Goal: Contribute content: Contribute content

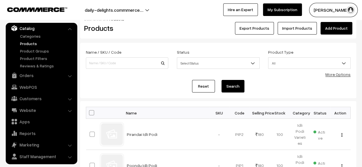
scroll to position [8, 0]
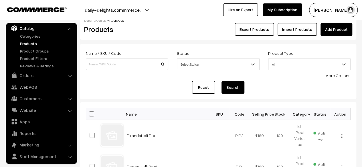
click at [332, 33] on link "Add Product" at bounding box center [336, 29] width 32 height 13
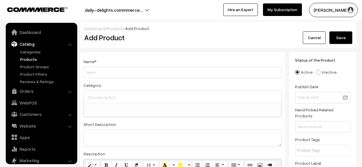
select select
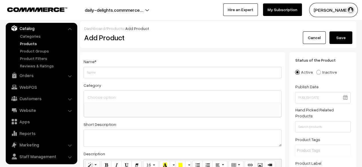
click at [220, 70] on input "Weight" at bounding box center [183, 72] width 198 height 11
type input "Vallarai Idli Podi"
click at [159, 107] on ul at bounding box center [182, 106] width 197 height 7
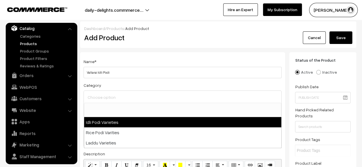
select select "1"
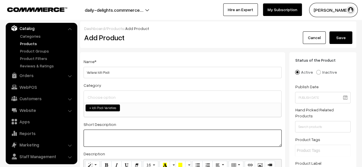
click at [138, 137] on textarea at bounding box center [183, 138] width 198 height 17
paste textarea "Vallarai Idli Podi is a nutritious twist on the classic South Indian spice mix,…"
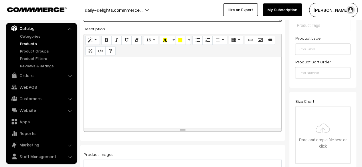
scroll to position [140, 0]
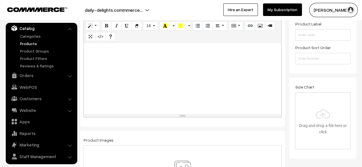
type textarea "Vallarai Idli Podi is a nutritious twist on the classic South Indian spice mix,…"
click at [180, 44] on div at bounding box center [182, 79] width 197 height 72
paste div
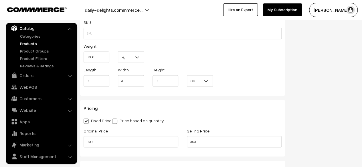
scroll to position [423, 0]
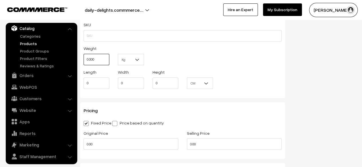
click at [97, 60] on input "0.000" at bounding box center [97, 59] width 26 height 11
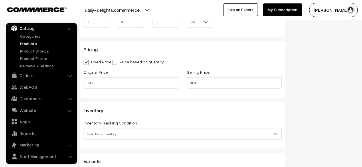
scroll to position [497, 0]
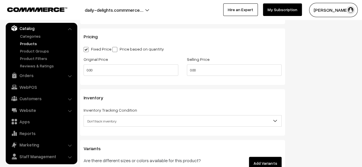
type input "0.30"
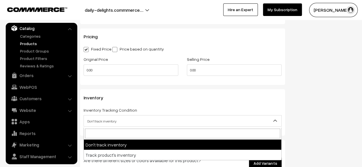
click at [128, 122] on span "Don't track inventory" at bounding box center [182, 121] width 197 height 10
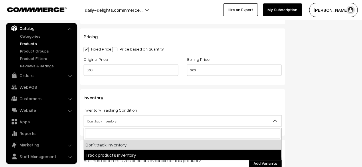
select select "2"
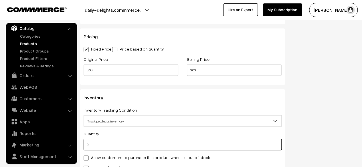
click at [134, 147] on input "0" at bounding box center [183, 144] width 198 height 11
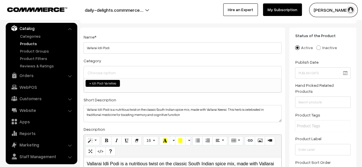
scroll to position [0, 0]
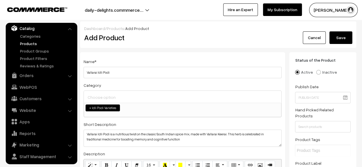
type input "100"
click at [346, 37] on button "Save" at bounding box center [340, 37] width 23 height 13
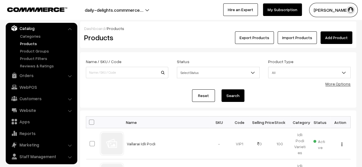
click at [349, 35] on link "Add Product" at bounding box center [336, 37] width 32 height 13
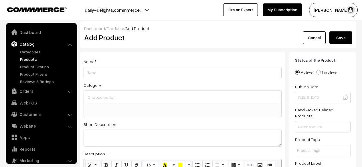
select select
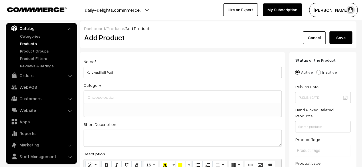
type input "Karukapil Idli Podi"
click at [116, 100] on input at bounding box center [182, 97] width 193 height 8
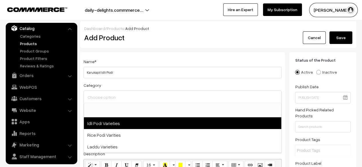
click at [105, 124] on span "Idli Podi Varieties" at bounding box center [182, 124] width 197 height 12
select select "1"
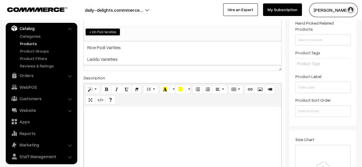
scroll to position [89, 0]
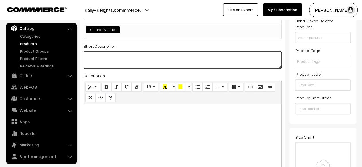
click at [102, 60] on textarea at bounding box center [183, 60] width 198 height 17
paste textarea "Karukapil Idli Podi is a fragrant, iron-rich blend that pairs beautifully with …"
type textarea "Karukapil Idli Podi is a fragrant, iron-rich blend that pairs beautifully with …"
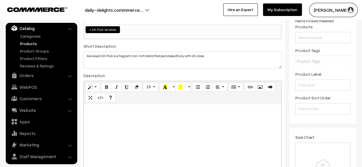
click at [102, 116] on div at bounding box center [182, 140] width 197 height 72
paste div
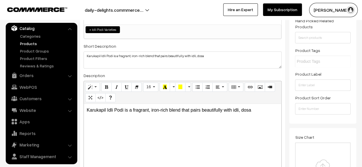
click at [163, 130] on div "Karukapil Idli Podi is a fragrant, iron-rich blend that pairs beautifully with …" at bounding box center [182, 140] width 197 height 72
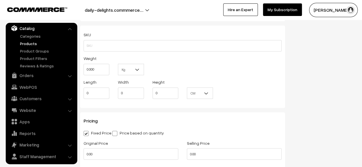
scroll to position [420, 0]
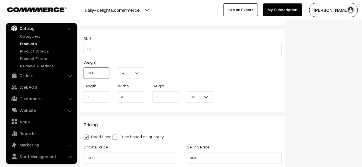
click at [104, 73] on input "0.000" at bounding box center [97, 73] width 26 height 11
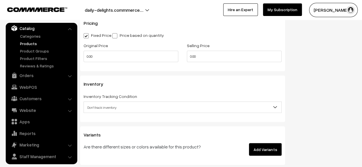
scroll to position [526, 0]
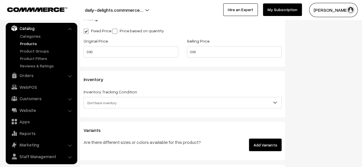
type input "0.30"
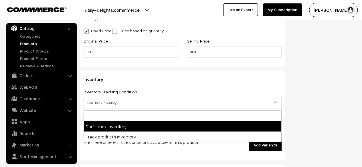
click at [147, 100] on span "Don't track inventory" at bounding box center [182, 103] width 197 height 10
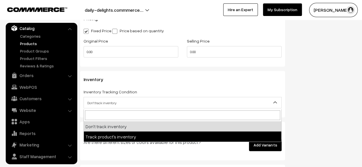
select select "2"
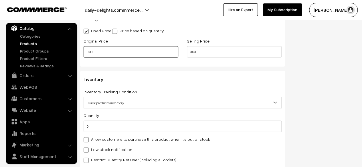
drag, startPoint x: 141, startPoint y: 54, endPoint x: 80, endPoint y: 49, distance: 61.4
click at [80, 49] on div "Original Price 0.00" at bounding box center [130, 49] width 103 height 24
type input "140"
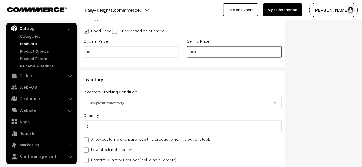
click at [195, 53] on input "0.00" at bounding box center [234, 51] width 95 height 11
type input "0"
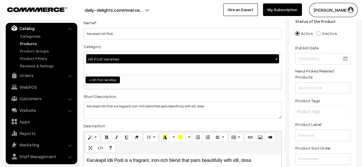
scroll to position [0, 0]
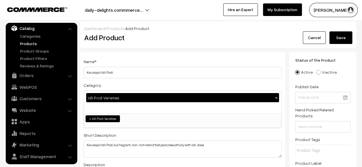
type input "180"
click at [340, 40] on button "Save" at bounding box center [340, 37] width 23 height 13
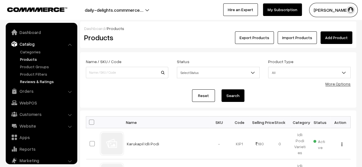
scroll to position [16, 0]
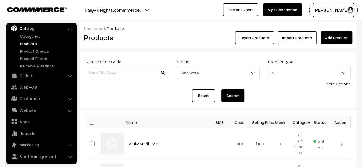
click at [351, 55] on form "Name / SKU / Code Status Select Status Active Inactive Select Status Product Ty…" at bounding box center [218, 80] width 276 height 56
click at [337, 39] on link "Add Product" at bounding box center [336, 37] width 32 height 13
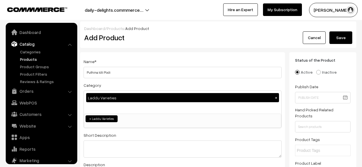
select select "3"
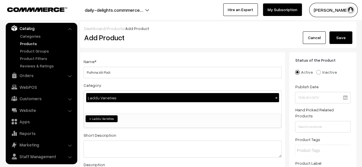
click at [276, 99] on button "×" at bounding box center [276, 97] width 5 height 5
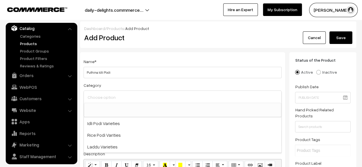
click at [161, 95] on input at bounding box center [182, 97] width 193 height 8
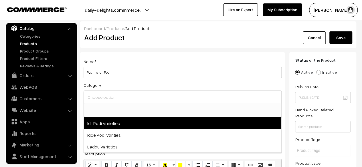
click at [116, 126] on span "Idli Podi Varieties" at bounding box center [182, 124] width 197 height 12
select select "1"
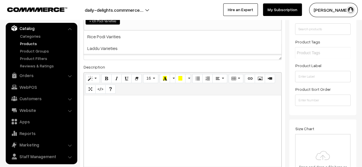
scroll to position [99, 0]
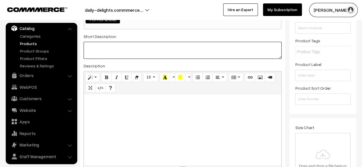
click at [98, 54] on textarea at bounding box center [183, 50] width 198 height 17
paste textarea "Puthina Idli Podi isinfused with the cool, aromatic flavor of mint leaves (Puth…"
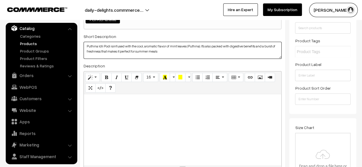
type textarea "Puthina Idli Podi isinfused with the cool, aromatic flavor of mint leaves (Puth…"
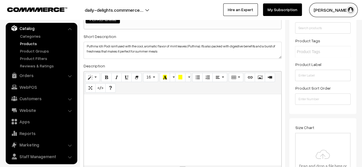
click at [97, 103] on p at bounding box center [183, 100] width 192 height 7
paste div
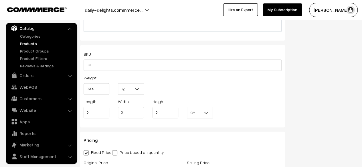
scroll to position [408, 0]
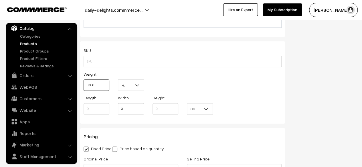
click at [106, 89] on input "0.000" at bounding box center [97, 85] width 26 height 11
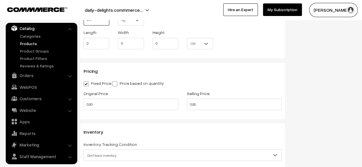
scroll to position [494, 0]
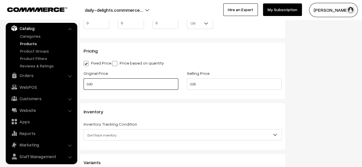
type input "0.30"
drag, startPoint x: 127, startPoint y: 86, endPoint x: 64, endPoint y: 80, distance: 62.9
click at [64, 80] on body "Thank you for showing interest. Our team will call you shortly. Close daily-del…" at bounding box center [181, 0] width 362 height 989
type input "140"
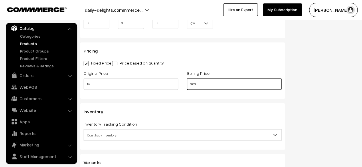
click at [213, 83] on input "0.00" at bounding box center [234, 83] width 95 height 11
type input "0"
type input "`"
type input "8"
type input "180"
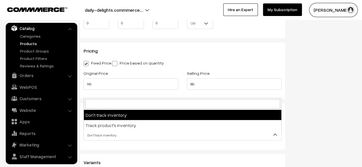
click at [109, 134] on span "Don't track inventory" at bounding box center [182, 135] width 197 height 10
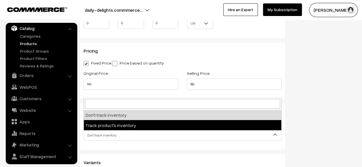
select select "2"
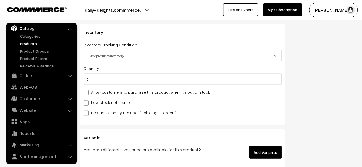
scroll to position [575, 0]
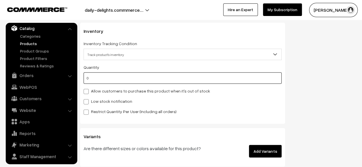
click at [102, 77] on input "0" at bounding box center [183, 78] width 198 height 11
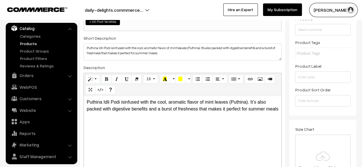
scroll to position [0, 0]
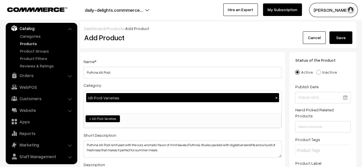
type input "100"
click at [336, 41] on button "Save" at bounding box center [340, 37] width 23 height 13
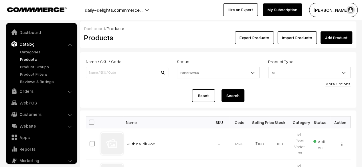
scroll to position [16, 0]
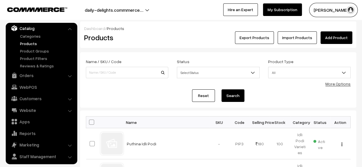
click at [340, 33] on link "Add Product" at bounding box center [336, 37] width 32 height 13
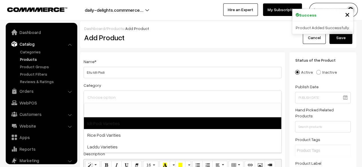
scroll to position [16, 0]
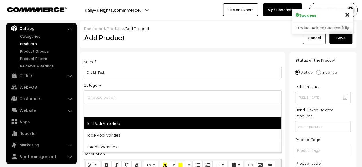
click at [112, 124] on span "Idli Podi Varieties" at bounding box center [182, 124] width 197 height 12
select select "1"
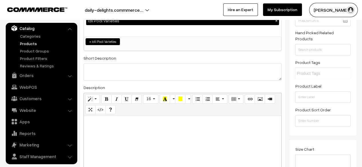
scroll to position [78, 0]
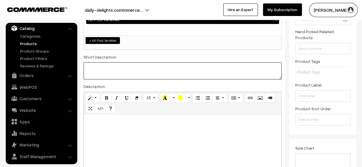
click at [110, 69] on textarea at bounding box center [183, 70] width 198 height 17
paste textarea "Ellu Idli Pod is a bold, nutty, and iron-rich spice mix . Brings a deep, roaste…"
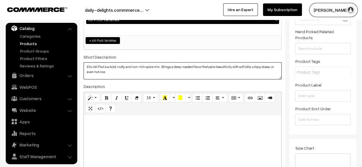
type textarea "Ellu Idli Pod is a bold, nutty, and iron-rich spice mix . Brings a deep, roaste…"
click at [104, 133] on div at bounding box center [182, 151] width 197 height 72
paste div
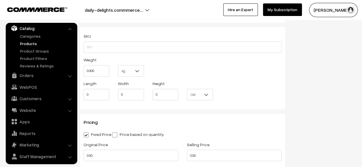
scroll to position [419, 0]
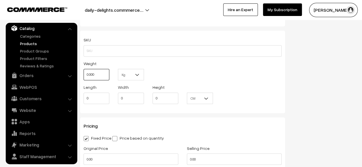
click at [105, 74] on input "0.000" at bounding box center [97, 74] width 26 height 11
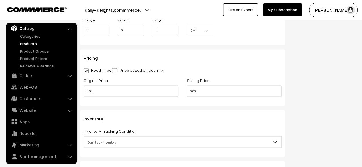
scroll to position [512, 0]
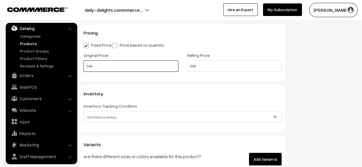
type input "0.30"
click at [117, 69] on input "0.00" at bounding box center [131, 65] width 95 height 11
type input "0"
type input "140"
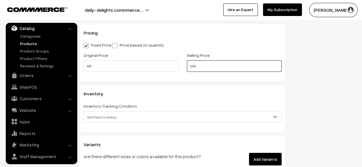
click at [224, 68] on input "0.00" at bounding box center [234, 65] width 95 height 11
type input "0"
type input "180"
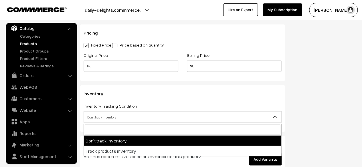
click at [178, 118] on span "Don't track inventory" at bounding box center [182, 117] width 197 height 10
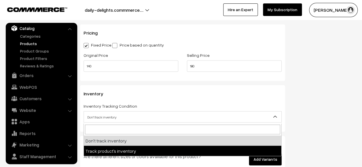
select select "2"
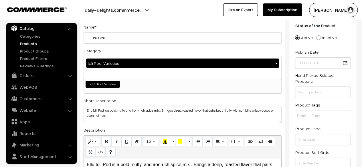
scroll to position [0, 0]
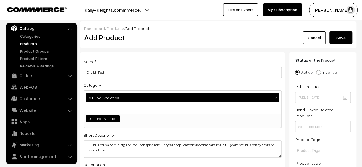
click at [345, 33] on button "Save" at bounding box center [340, 37] width 23 height 13
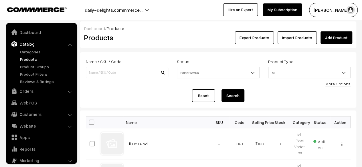
scroll to position [16, 0]
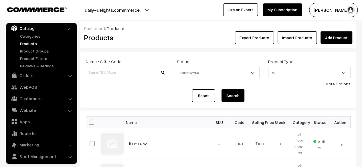
click at [333, 40] on link "Add Product" at bounding box center [336, 37] width 32 height 13
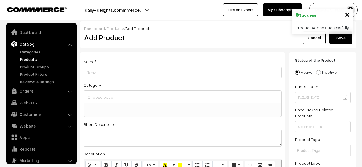
select select
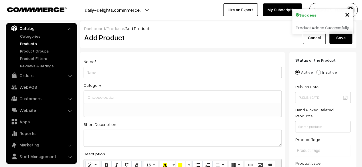
click at [144, 71] on input "Weight" at bounding box center [183, 72] width 198 height 11
type input "Kollu Idli Podi"
click at [131, 98] on input at bounding box center [182, 97] width 193 height 8
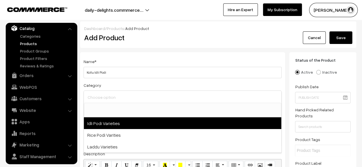
click at [117, 120] on span "Idli Podi Varieties" at bounding box center [182, 124] width 197 height 12
select select "1"
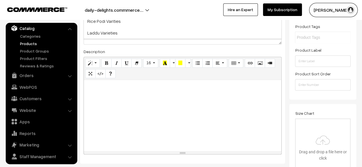
scroll to position [118, 0]
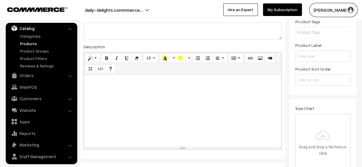
drag, startPoint x: 97, startPoint y: 92, endPoint x: 95, endPoint y: 33, distance: 59.0
click at [95, 33] on div "Name * Kollu Idli Podi Category Idli Podi Varieties × Idli Podi Varieties Rice …" at bounding box center [182, 46] width 205 height 225
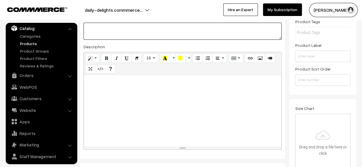
click at [95, 33] on textarea at bounding box center [183, 31] width 198 height 17
paste textarea "Kollu Idli Podi is a flavorful and health-packed South Indian spice mix made wi…"
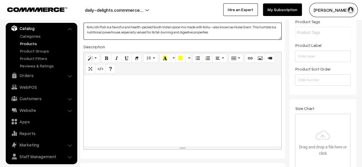
type textarea "Kollu Idli Podi is a flavorful and health-packed South Indian spice mix made wi…"
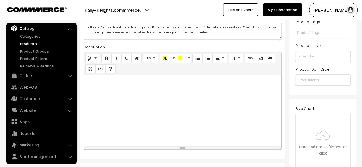
click at [110, 100] on div at bounding box center [182, 111] width 197 height 72
paste div
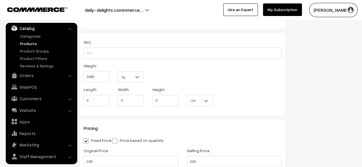
scroll to position [419, 0]
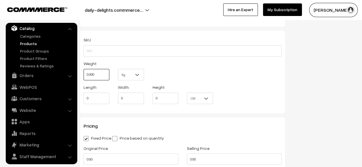
click at [100, 79] on input "0.000" at bounding box center [97, 74] width 26 height 11
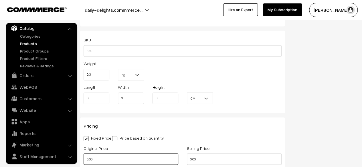
type input "0.30"
click at [124, 163] on input "0.00" at bounding box center [131, 159] width 95 height 11
type input "0"
type input "140"
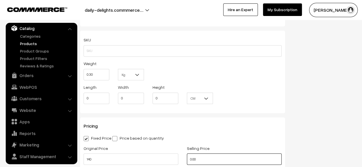
click at [198, 162] on input "0.00" at bounding box center [234, 159] width 95 height 11
type input "0"
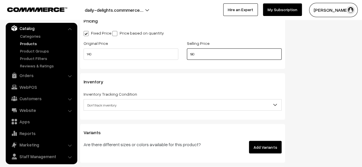
scroll to position [528, 0]
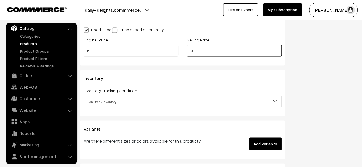
type input "180"
click at [227, 103] on span "Don't track inventory" at bounding box center [182, 102] width 197 height 10
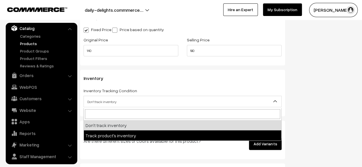
select select "2"
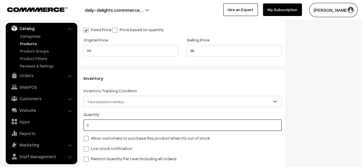
click at [128, 124] on input "0" at bounding box center [183, 125] width 198 height 11
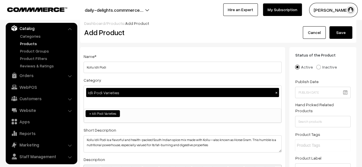
scroll to position [0, 0]
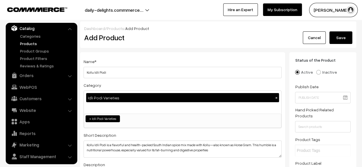
type input "100"
click at [333, 40] on button "Save" at bounding box center [340, 37] width 23 height 13
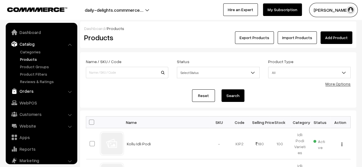
scroll to position [16, 0]
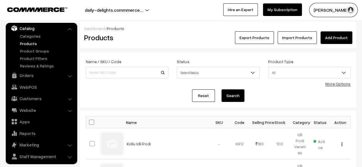
click at [331, 37] on link "Add Product" at bounding box center [336, 37] width 32 height 13
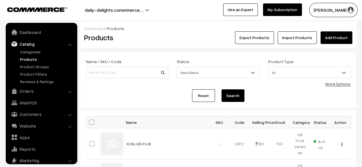
scroll to position [16, 0]
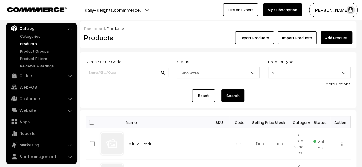
click at [336, 35] on link "Add Product" at bounding box center [336, 37] width 32 height 13
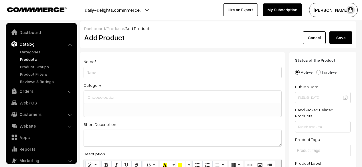
select select
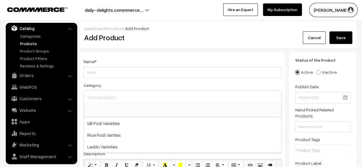
click at [160, 99] on input at bounding box center [182, 97] width 193 height 8
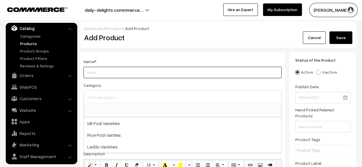
click at [90, 73] on input "Weight" at bounding box center [183, 72] width 198 height 11
paste input "Manathakkali Idli Podi"
type input "Manathakkali Idli Podi"
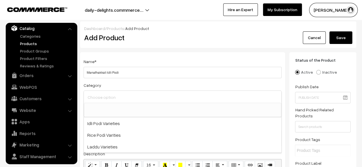
click at [122, 94] on input at bounding box center [182, 97] width 193 height 8
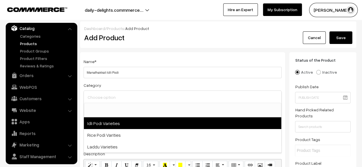
click at [108, 124] on span "Idli Podi Varieties" at bounding box center [182, 124] width 197 height 12
select select "1"
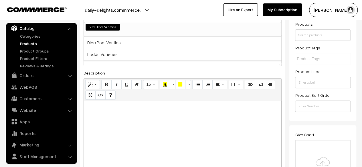
scroll to position [93, 0]
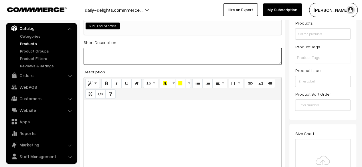
click at [105, 53] on textarea at bounding box center [183, 56] width 198 height 17
paste textarea "Manathakkali Idli Podi is a unique and medicinal South Indian podi, made with M…"
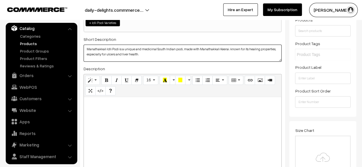
scroll to position [113, 0]
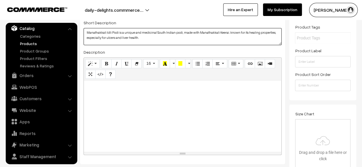
type textarea "Manathakkali Idli Podi is a unique and medicinal South Indian podi, made with M…"
click at [130, 101] on div at bounding box center [182, 117] width 197 height 72
paste div
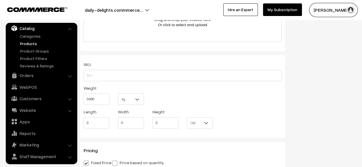
scroll to position [397, 0]
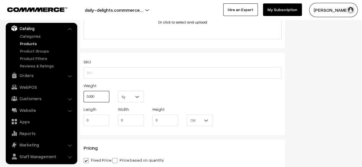
click at [98, 96] on input "0.000" at bounding box center [97, 96] width 26 height 11
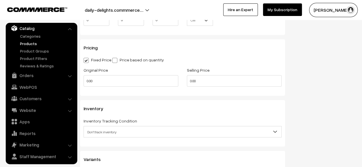
scroll to position [510, 0]
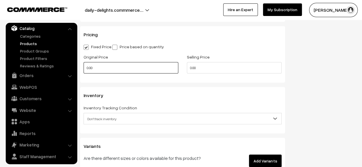
type input "0.30"
drag, startPoint x: 152, startPoint y: 70, endPoint x: 80, endPoint y: 64, distance: 72.6
click at [80, 64] on div "Original Price 0.00" at bounding box center [130, 65] width 103 height 24
type input "140"
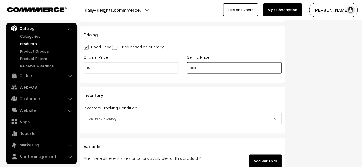
click at [208, 73] on input "0.00" at bounding box center [234, 67] width 95 height 11
type input "0"
type input "180"
click at [167, 122] on span "Don't track inventory" at bounding box center [182, 119] width 197 height 10
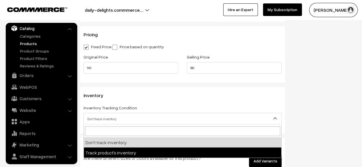
select select "2"
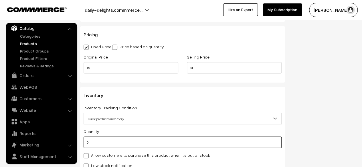
click at [103, 141] on input "0" at bounding box center [183, 142] width 198 height 11
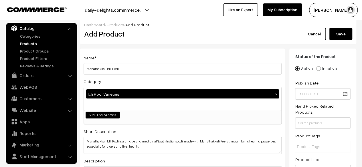
scroll to position [0, 0]
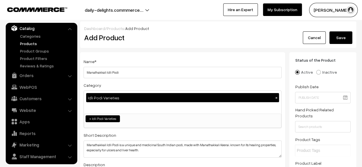
type input "100"
click at [343, 37] on button "Save" at bounding box center [340, 37] width 23 height 13
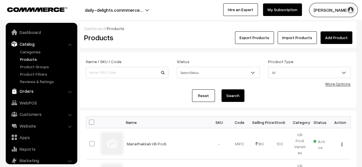
scroll to position [16, 0]
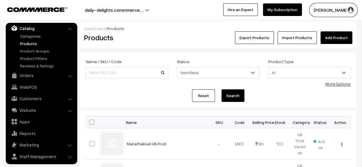
click at [340, 34] on link "Add Product" at bounding box center [336, 37] width 32 height 13
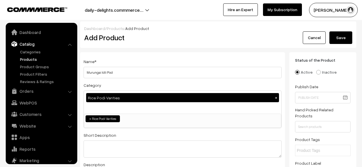
select select "2"
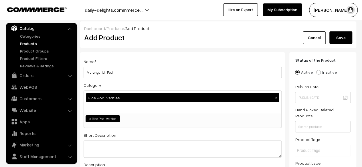
type input "Murungai Idli Podi"
click at [277, 97] on button "×" at bounding box center [276, 97] width 5 height 5
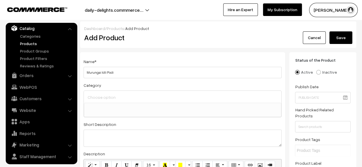
click at [137, 102] on div at bounding box center [182, 97] width 197 height 12
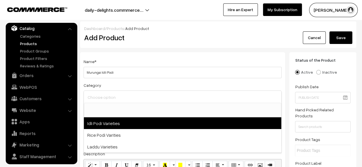
click at [104, 127] on span "Idli Podi Varieties" at bounding box center [182, 124] width 197 height 12
select select "1"
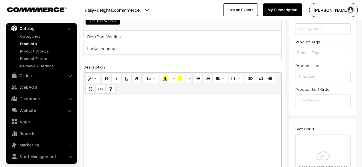
scroll to position [100, 0]
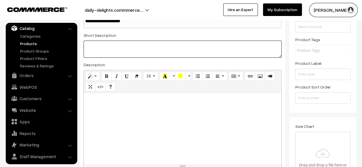
click at [102, 45] on textarea at bounding box center [183, 49] width 198 height 17
paste textarea "Murungai Idli Podi is a vibrant, nutrient-rich South Indian spice mix made with…"
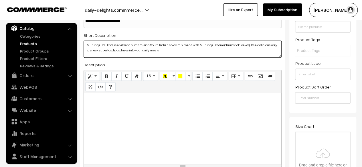
type textarea "Murungai Idli Podi is a vibrant, nutrient-rich South Indian spice mix made with…"
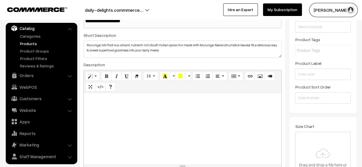
click at [110, 116] on div at bounding box center [182, 129] width 197 height 72
paste div
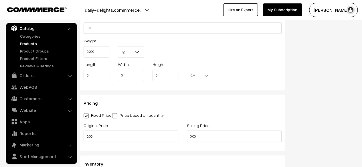
scroll to position [453, 0]
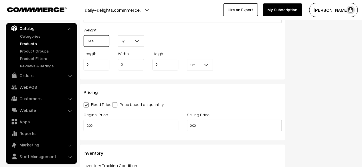
click at [96, 38] on input "0.000" at bounding box center [97, 40] width 26 height 11
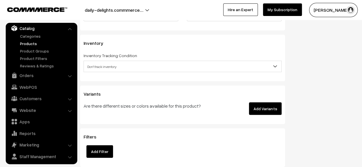
scroll to position [565, 0]
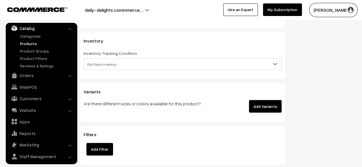
type input "0.30"
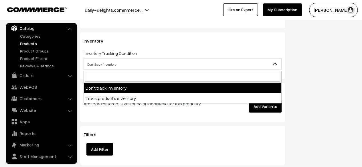
click at [163, 67] on span "Don't track inventory" at bounding box center [182, 65] width 197 height 10
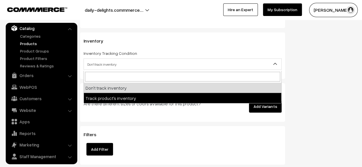
select select "2"
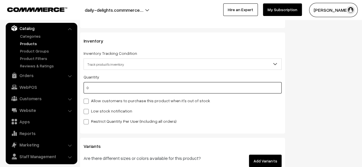
click at [103, 92] on input "0" at bounding box center [183, 87] width 198 height 11
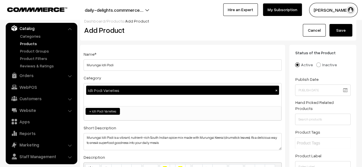
scroll to position [0, 0]
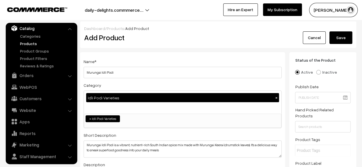
type input "100"
click at [345, 33] on button "Save" at bounding box center [340, 37] width 23 height 13
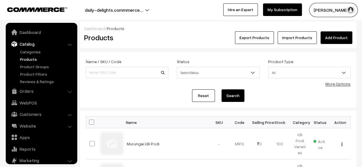
scroll to position [16, 0]
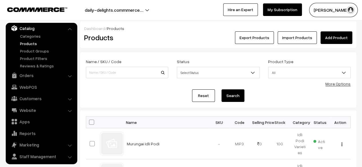
click at [338, 40] on link "Add Product" at bounding box center [336, 37] width 32 height 13
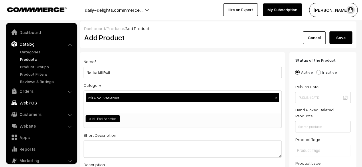
scroll to position [16, 0]
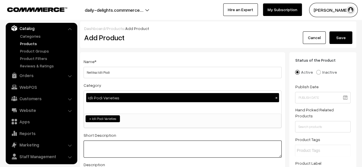
click at [110, 149] on textarea at bounding box center [183, 149] width 198 height 17
paste textarea "Nellikai Idli Podi is a tangy, nutrient-rich on traditional South Indian podi, …"
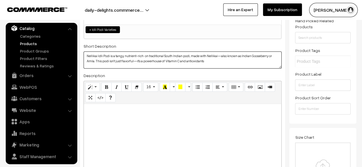
scroll to position [101, 0]
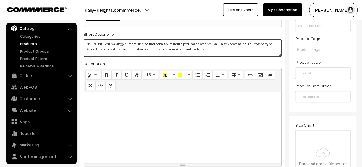
type textarea "Nellikai Idli Podi is a tangy, nutrient-rich on traditional South Indian podi, …"
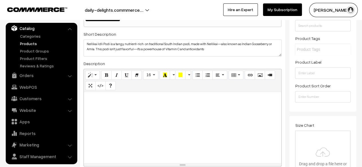
click at [167, 104] on div at bounding box center [182, 128] width 197 height 72
paste div
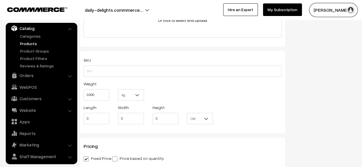
scroll to position [406, 0]
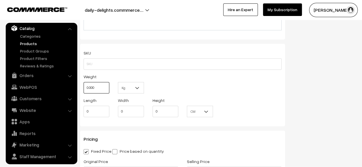
click at [104, 88] on input "0.000" at bounding box center [97, 87] width 26 height 11
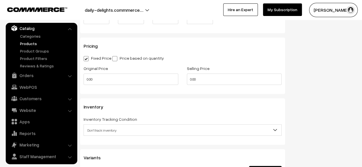
scroll to position [502, 0]
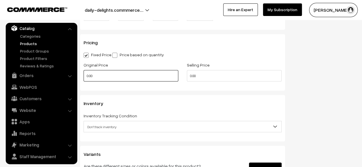
type input "0.30"
click at [139, 75] on input "0.00" at bounding box center [131, 75] width 95 height 11
type input "0"
type input "140"
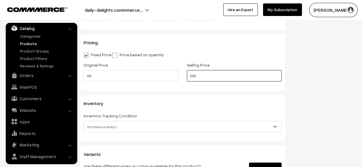
click at [210, 79] on input "0.00" at bounding box center [234, 75] width 95 height 11
type input "0"
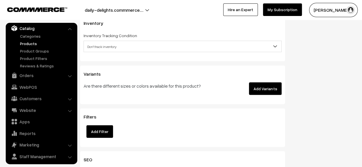
scroll to position [585, 0]
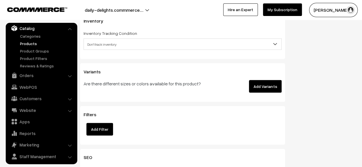
type input "180"
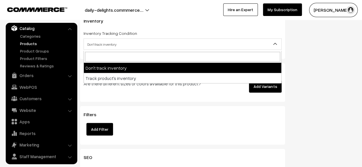
click at [238, 46] on span "Don't track inventory" at bounding box center [182, 44] width 197 height 10
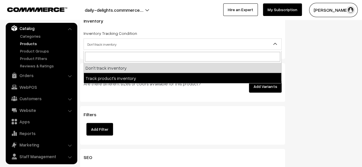
select select "2"
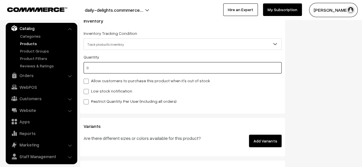
click at [112, 71] on input "0" at bounding box center [183, 67] width 198 height 11
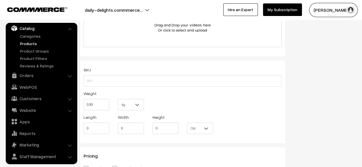
scroll to position [0, 0]
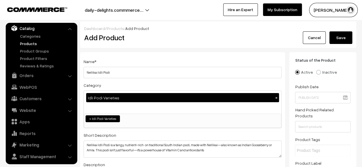
type input "100"
click at [336, 36] on button "Save" at bounding box center [340, 37] width 23 height 13
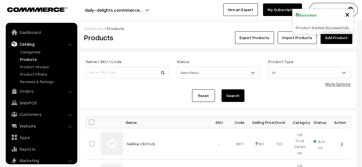
scroll to position [16, 0]
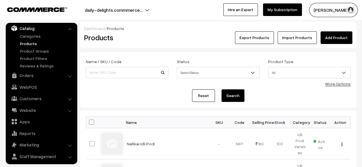
click at [343, 36] on link "Add Product" at bounding box center [336, 37] width 32 height 13
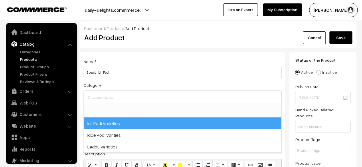
scroll to position [16, 0]
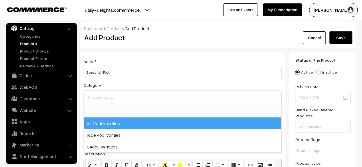
click at [112, 121] on span "Idli Podi Varieties" at bounding box center [182, 124] width 197 height 12
select select "1"
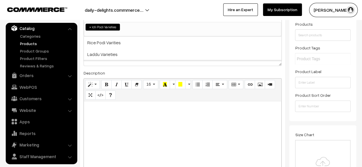
scroll to position [93, 0]
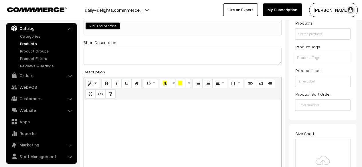
click at [116, 106] on p at bounding box center [183, 106] width 192 height 7
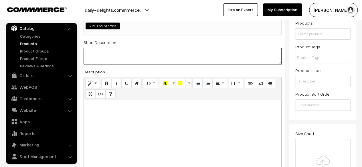
click at [97, 55] on textarea at bounding box center [183, 56] width 198 height 17
paste textarea "Idli Podi, also known as Milagai Podi or Gunpowder, is a fiery, aromatic South …"
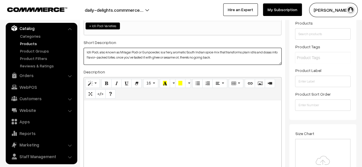
type textarea "Idli Podi, also known as Milagai Podi or Gunpowder, is a fiery, aromatic South …"
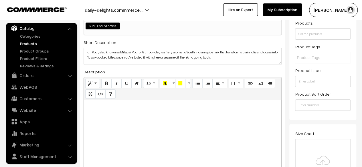
click at [101, 117] on div at bounding box center [182, 136] width 197 height 72
paste div
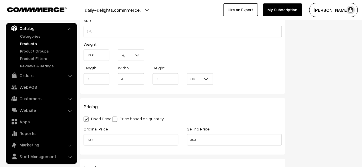
scroll to position [458, 0]
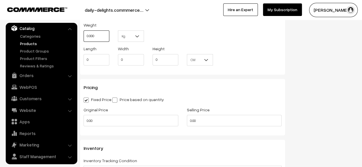
click at [97, 35] on input "0.000" at bounding box center [97, 35] width 26 height 11
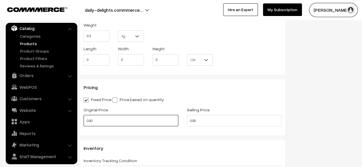
type input "0.30"
click at [114, 118] on input "0.00" at bounding box center [131, 120] width 95 height 11
type input "0"
type input "140"
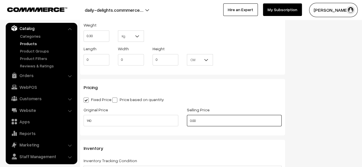
click at [218, 120] on input "0.00" at bounding box center [234, 120] width 95 height 11
type input "0"
type input "180"
click at [361, 91] on div "Dashboard / Products / Add Product Add Product Cancel Save Name * Special Idli …" at bounding box center [181, 31] width 362 height 934
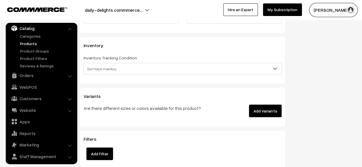
scroll to position [566, 0]
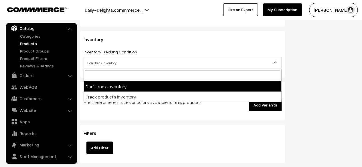
click at [188, 60] on span "Don't track inventory" at bounding box center [182, 63] width 197 height 10
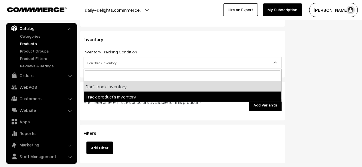
select select "2"
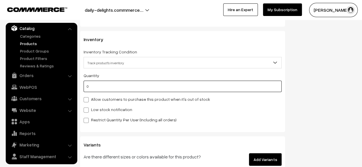
click at [102, 90] on input "0" at bounding box center [183, 86] width 198 height 11
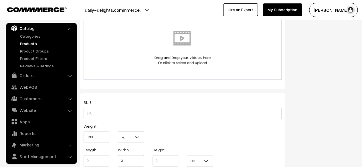
scroll to position [0, 0]
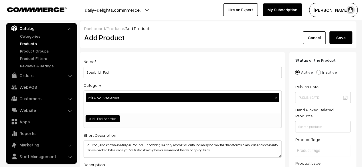
type input "100"
click at [346, 36] on button "Save" at bounding box center [340, 37] width 23 height 13
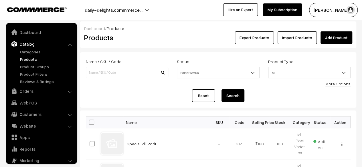
scroll to position [16, 0]
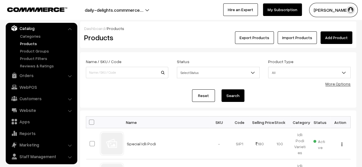
click at [335, 40] on link "Add Product" at bounding box center [336, 37] width 32 height 13
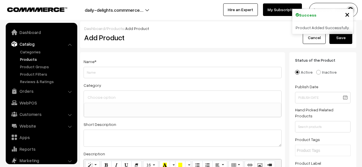
select select
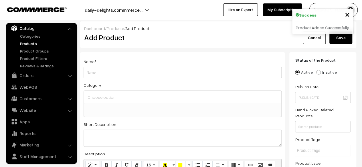
click at [173, 74] on input "Weight" at bounding box center [183, 72] width 198 height 11
type input "Karupu Uluthu Podi"
click at [113, 99] on input at bounding box center [182, 97] width 193 height 8
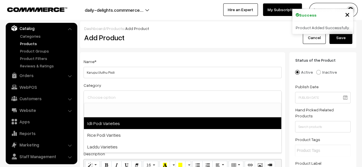
click at [105, 124] on span "Idli Podi Varieties" at bounding box center [182, 124] width 197 height 12
select select "1"
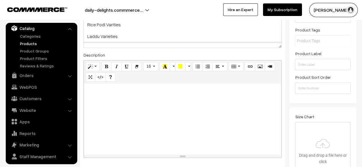
scroll to position [118, 0]
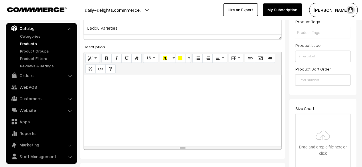
click at [158, 83] on p at bounding box center [183, 81] width 192 height 7
click at [123, 108] on div at bounding box center [182, 111] width 197 height 72
paste div
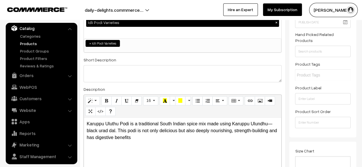
scroll to position [74, 0]
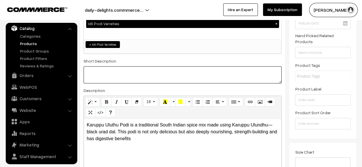
click at [171, 73] on textarea at bounding box center [183, 74] width 198 height 17
paste textarea "Karuppu Uluthu Podi is a traditional South Indian spice mix made using Karuppu …"
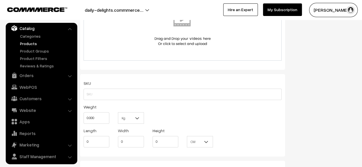
scroll to position [422, 0]
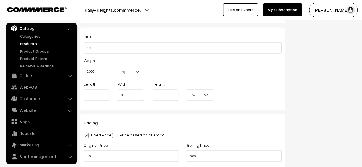
type textarea "Karuppu Uluthu Podi is a traditional South Indian spice mix made using Karuppu …"
click at [102, 72] on input "0.000" at bounding box center [97, 71] width 26 height 11
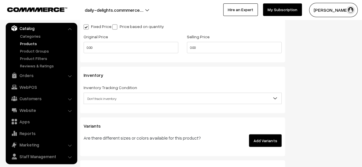
scroll to position [532, 0]
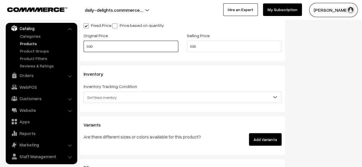
type input "0.30"
click at [116, 50] on input "0.00" at bounding box center [131, 46] width 95 height 11
type input "0"
type input "140"
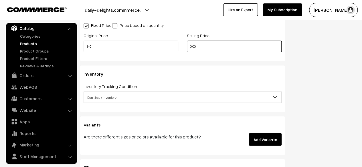
click at [204, 45] on input "0.00" at bounding box center [234, 46] width 95 height 11
type input "0"
type input "180"
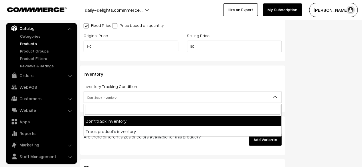
click at [139, 100] on span "Don't track inventory" at bounding box center [182, 97] width 197 height 10
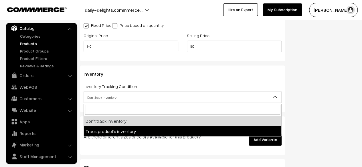
select select "2"
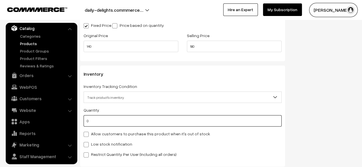
click at [111, 123] on input "0" at bounding box center [183, 120] width 198 height 11
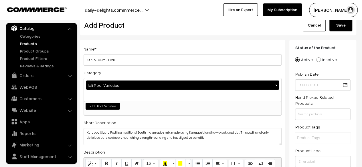
scroll to position [0, 0]
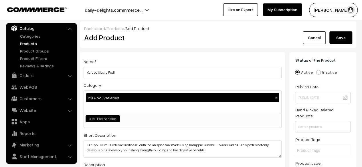
type input "100"
click at [347, 39] on button "Save" at bounding box center [340, 37] width 23 height 13
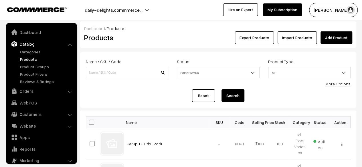
scroll to position [16, 0]
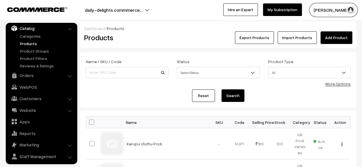
click at [344, 34] on link "Add Product" at bounding box center [336, 37] width 32 height 13
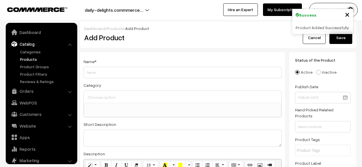
select select
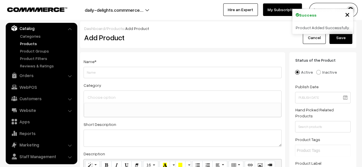
click at [149, 75] on input "Weight" at bounding box center [183, 72] width 198 height 11
type input "[PERSON_NAME] Podi"
click at [113, 97] on input at bounding box center [182, 97] width 193 height 8
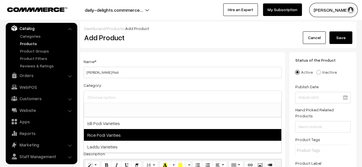
click at [105, 139] on span "Rice Podi Varities" at bounding box center [182, 135] width 197 height 12
select select "2"
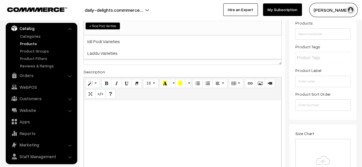
scroll to position [90, 0]
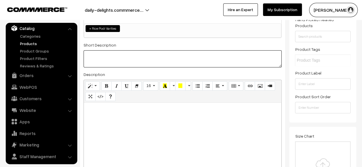
click at [133, 62] on textarea at bounding box center [183, 58] width 198 height 17
paste textarea "Mudakathan Satha Podi is a flavorful and health-boosting South Indian spice mix…"
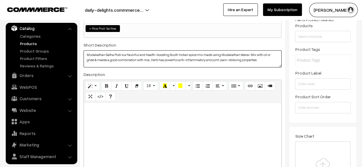
type textarea "Mudakathan Satha Podi is a flavorful and health-boosting South Indian spice mix…"
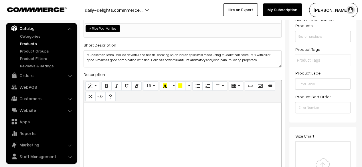
click at [123, 113] on div at bounding box center [182, 139] width 197 height 72
paste div
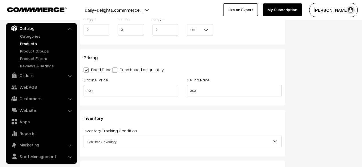
scroll to position [489, 0]
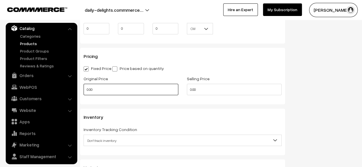
click at [155, 90] on input "0.00" at bounding box center [131, 89] width 95 height 11
type input "0"
type input "140"
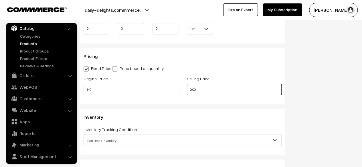
click at [205, 90] on input "0.00" at bounding box center [234, 89] width 95 height 11
type input "0"
type input "180"
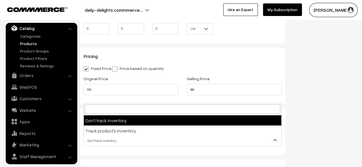
click at [121, 140] on span "Don't track inventory" at bounding box center [182, 141] width 197 height 10
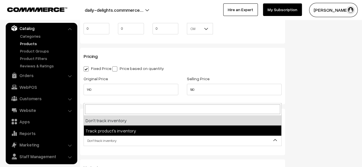
select select "2"
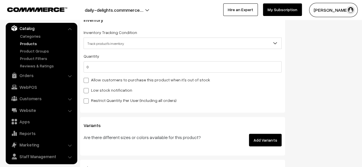
scroll to position [587, 0]
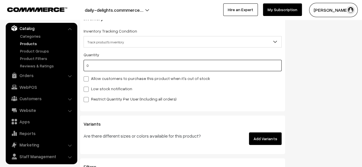
click at [122, 66] on input "0" at bounding box center [183, 65] width 198 height 11
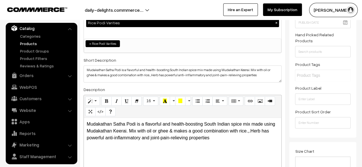
scroll to position [0, 0]
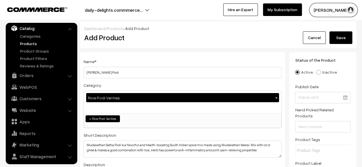
type input "100"
click at [340, 42] on button "Save" at bounding box center [340, 37] width 23 height 13
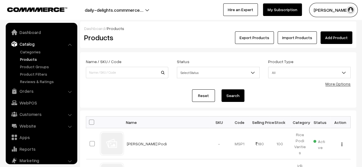
scroll to position [16, 0]
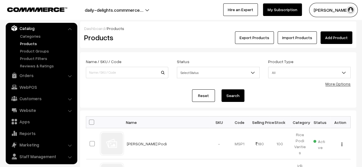
click at [335, 35] on link "Add Product" at bounding box center [336, 37] width 32 height 13
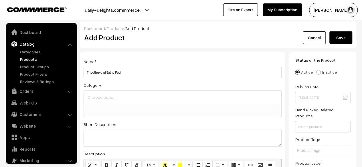
scroll to position [16, 0]
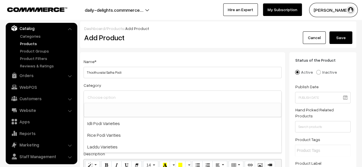
click at [119, 95] on input at bounding box center [182, 97] width 193 height 8
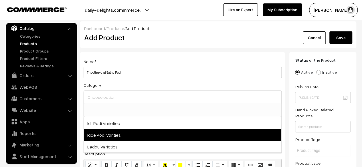
click at [110, 136] on span "Rice Podi Varities" at bounding box center [182, 135] width 197 height 12
select select "2"
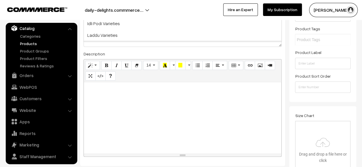
scroll to position [112, 0]
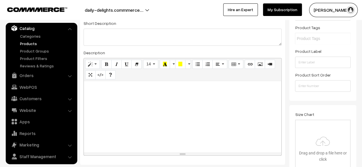
click at [114, 106] on div at bounding box center [182, 117] width 197 height 72
click at [98, 41] on textarea at bounding box center [183, 37] width 198 height 17
paste textarea "Thoothuvalai Satha Podi is a traditional South Indian spice blend made with Tho…"
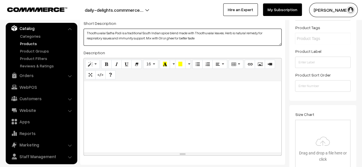
type textarea "Thoothuvalai Satha Podi is a traditional South Indian spice blend made with Tho…"
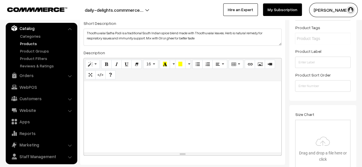
click at [100, 90] on p at bounding box center [183, 87] width 192 height 7
paste div
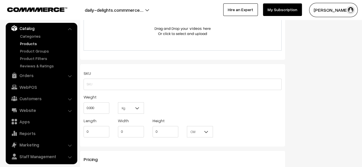
scroll to position [387, 0]
click at [105, 107] on input "0.000" at bounding box center [97, 106] width 26 height 11
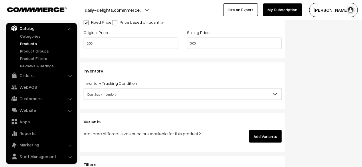
scroll to position [541, 0]
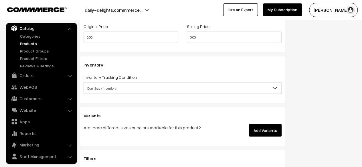
type input "0.30"
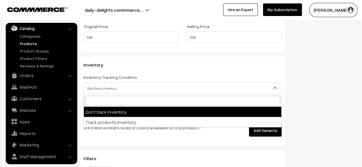
click at [176, 90] on span "Don't track inventory" at bounding box center [182, 88] width 197 height 10
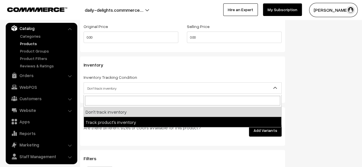
select select "2"
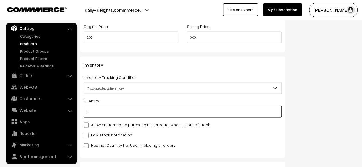
click at [199, 112] on input "0" at bounding box center [183, 111] width 198 height 11
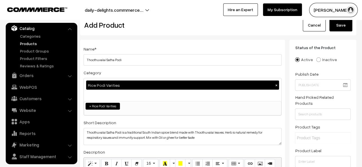
scroll to position [0, 0]
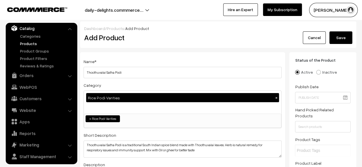
type input "100"
click at [345, 36] on button "Save" at bounding box center [340, 37] width 23 height 13
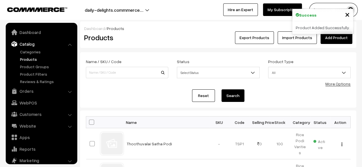
scroll to position [16, 0]
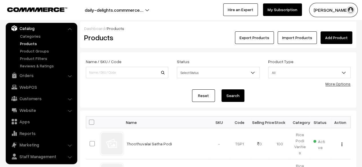
click at [345, 35] on link "Add Product" at bounding box center [336, 37] width 32 height 13
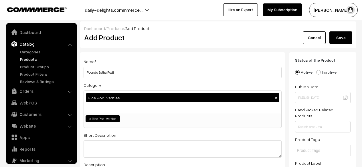
select select "2"
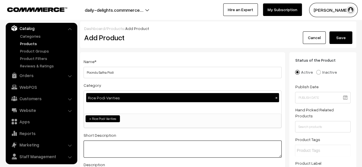
click at [118, 144] on textarea at bounding box center [183, 149] width 198 height 17
paste textarea "Poondu Satha Podi—also known as Garlic Satha Podi—is a bold, aromatic South Ind…"
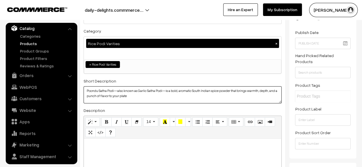
scroll to position [64, 0]
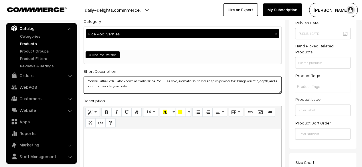
type textarea "Poondu Satha Podi—also known as Garlic Satha Podi—is a bold, aromatic South Ind…"
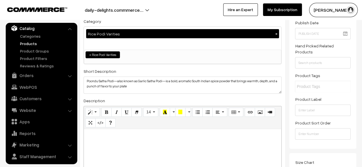
click at [145, 153] on div at bounding box center [182, 165] width 197 height 72
paste div
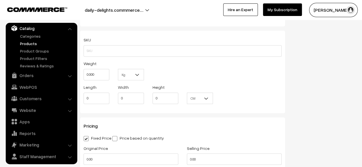
scroll to position [420, 0]
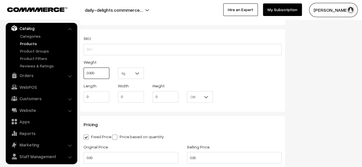
click at [100, 74] on input "0.000" at bounding box center [97, 73] width 26 height 11
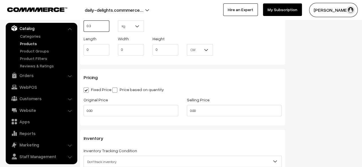
scroll to position [480, 0]
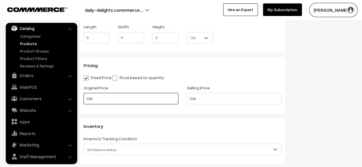
type input "0.30"
click at [118, 98] on input "0.00" at bounding box center [131, 98] width 95 height 11
type input "0"
type input "140"
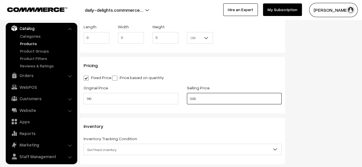
click at [205, 103] on input "0.00" at bounding box center [234, 98] width 95 height 11
type input "0"
type input "180"
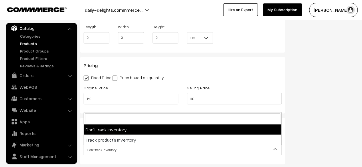
click at [234, 146] on span "Don't track inventory" at bounding box center [182, 150] width 197 height 10
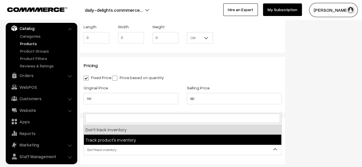
select select "2"
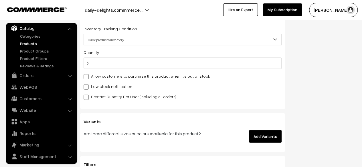
scroll to position [592, 0]
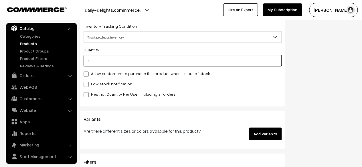
click at [110, 62] on input "0" at bounding box center [183, 60] width 198 height 11
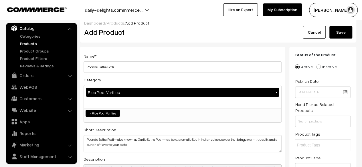
scroll to position [0, 0]
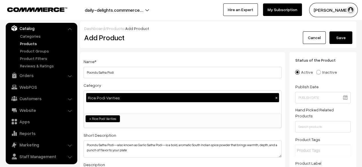
type input "100"
click at [346, 39] on button "Save" at bounding box center [340, 37] width 23 height 13
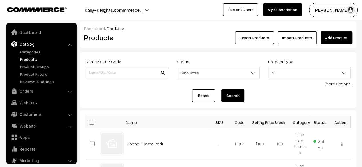
scroll to position [16, 0]
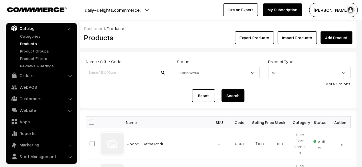
click at [347, 42] on link "Add Product" at bounding box center [336, 37] width 32 height 13
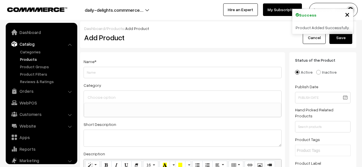
select select
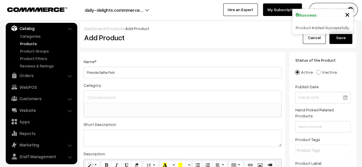
type input "Pirandai Satha Podi"
click at [122, 97] on input at bounding box center [182, 97] width 193 height 8
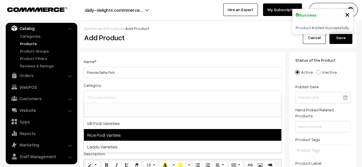
click at [105, 133] on span "Rice Podi Varities" at bounding box center [182, 135] width 197 height 12
select select "2"
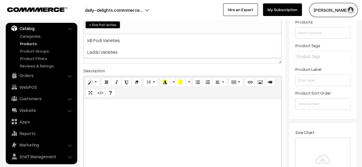
scroll to position [96, 0]
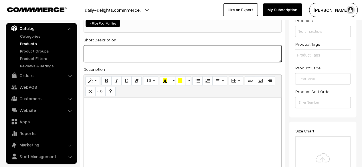
click at [120, 56] on textarea at bounding box center [183, 53] width 198 height 17
paste textarea "Pirandai Satha Podi is a traditional South Indian spice powder made using Piran…"
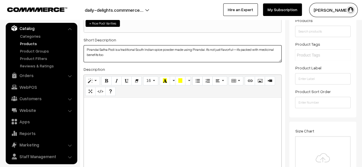
type textarea "Pirandai Satha Podi is a traditional South Indian spice powder made using Piran…"
click at [115, 110] on div at bounding box center [182, 134] width 197 height 72
paste div
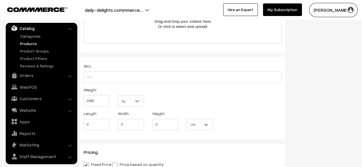
scroll to position [401, 0]
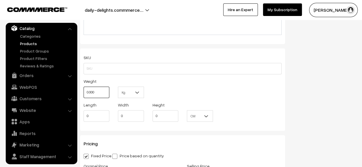
click at [103, 92] on input "0.000" at bounding box center [97, 92] width 26 height 11
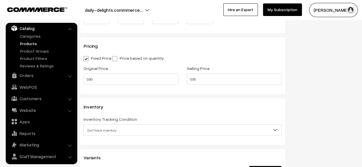
scroll to position [500, 0]
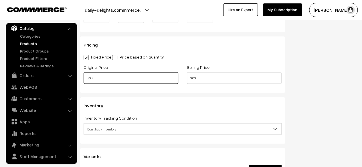
type input "0.30"
click at [125, 75] on input "0.00" at bounding box center [131, 77] width 95 height 11
type input "0"
type input "140"
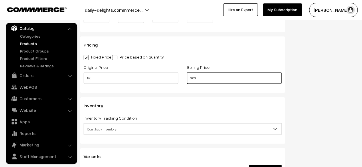
click at [238, 80] on input "0.00" at bounding box center [234, 77] width 95 height 11
type input "0"
type input "180"
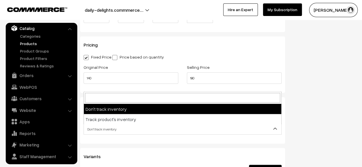
click at [214, 132] on span "Don't track inventory" at bounding box center [182, 129] width 197 height 10
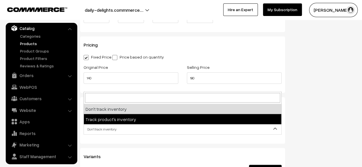
select select "2"
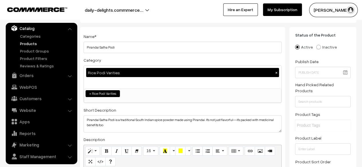
scroll to position [0, 0]
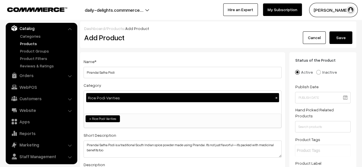
click at [338, 37] on button "Save" at bounding box center [340, 37] width 23 height 13
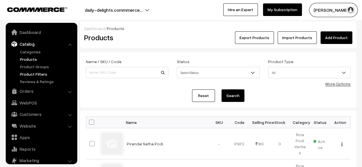
scroll to position [16, 0]
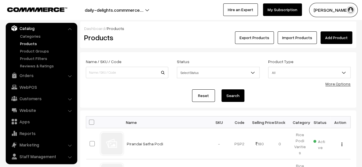
click at [339, 41] on link "Add Product" at bounding box center [336, 37] width 32 height 13
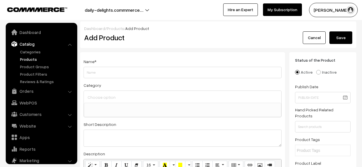
select select
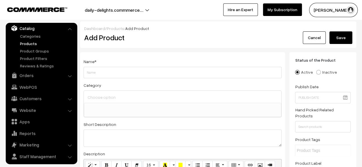
click at [145, 74] on input "Weight" at bounding box center [183, 72] width 198 height 11
type input "Vallarai Satha Podi"
click at [125, 100] on input at bounding box center [182, 97] width 193 height 8
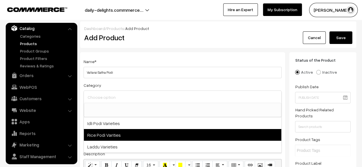
click at [109, 136] on span "Rice Podi Varities" at bounding box center [182, 135] width 197 height 12
select select "2"
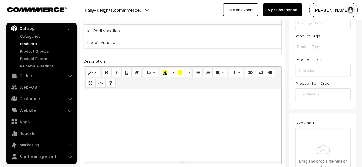
scroll to position [109, 0]
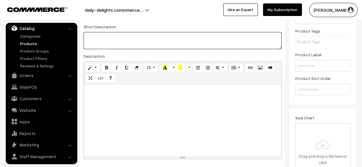
click at [114, 45] on textarea at bounding box center [183, 40] width 198 height 17
paste textarea "Vallarai Satha Podi is a nutritious twist on the classic South Indian spice mix…"
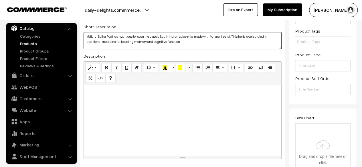
type textarea "Vallarai Satha Podi is a nutritious twist on the classic South Indian spice mix…"
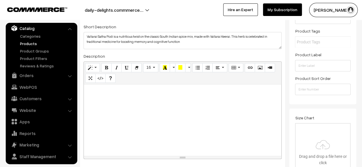
paste div
click at [118, 97] on div at bounding box center [182, 121] width 197 height 72
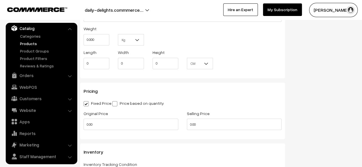
scroll to position [460, 0]
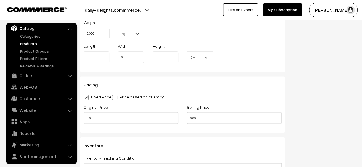
click at [108, 32] on input "0.000" at bounding box center [97, 33] width 26 height 11
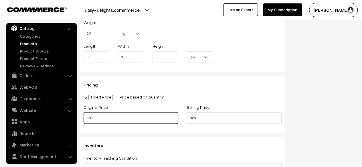
type input "0.30"
click at [110, 119] on input "0.00" at bounding box center [131, 117] width 95 height 11
type input "0"
type input "140"
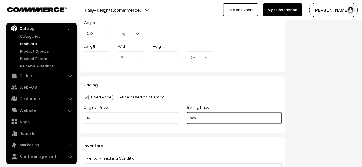
click at [214, 122] on input "0.00" at bounding box center [234, 117] width 95 height 11
type input "0"
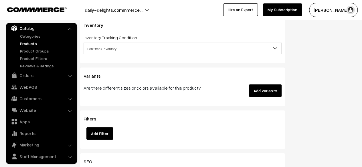
scroll to position [584, 0]
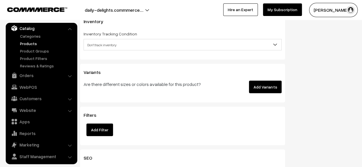
type input "180"
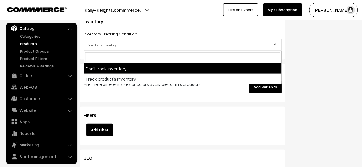
click at [157, 47] on span "Don't track inventory" at bounding box center [182, 45] width 197 height 10
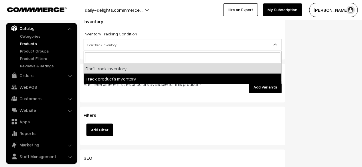
select select "2"
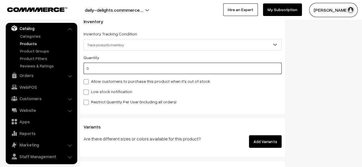
click at [134, 72] on input "0" at bounding box center [183, 68] width 198 height 11
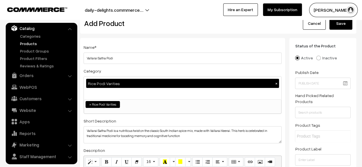
scroll to position [0, 0]
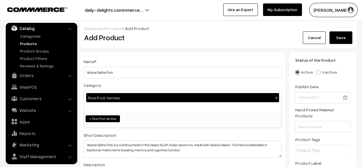
type input "100"
click at [342, 41] on button "Save" at bounding box center [340, 37] width 23 height 13
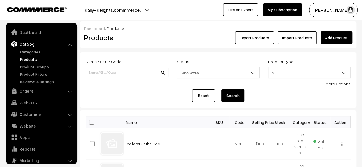
scroll to position [16, 0]
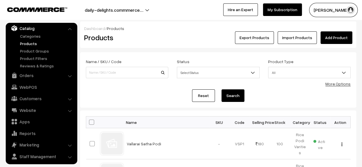
click at [326, 40] on link "Add Product" at bounding box center [336, 37] width 32 height 13
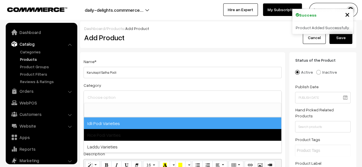
scroll to position [16, 0]
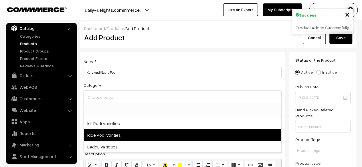
click at [109, 133] on span "Rice Podi Varities" at bounding box center [182, 135] width 197 height 12
select select "2"
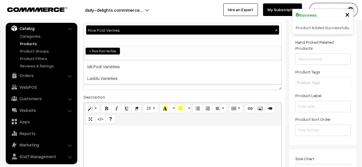
scroll to position [64, 0]
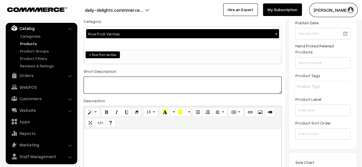
click at [114, 82] on textarea at bounding box center [183, 85] width 198 height 17
paste textarea "Karukapil Satha Podi is a fragrant, iron-rich blend that pairs beautifully with…"
type textarea "Karukapil Satha Podi is a fragrant, iron-rich blend that pairs beautifully with…"
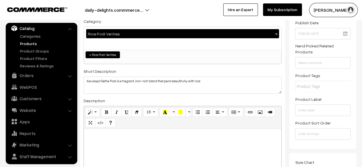
click at [115, 131] on div at bounding box center [182, 165] width 197 height 72
paste div
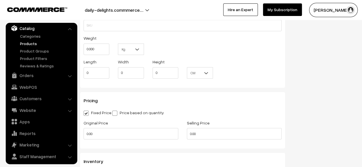
scroll to position [455, 0]
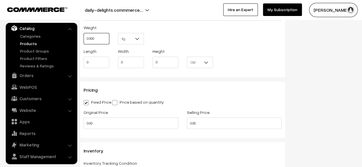
click at [96, 41] on input "0.000" at bounding box center [97, 38] width 26 height 11
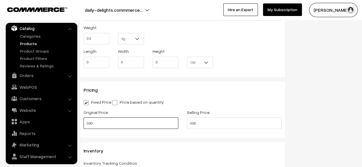
type input "0.30"
click at [111, 123] on input "0.00" at bounding box center [131, 123] width 95 height 11
type input "0"
type input "140"
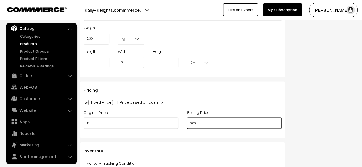
click at [207, 127] on input "0.00" at bounding box center [234, 123] width 95 height 11
type input "0"
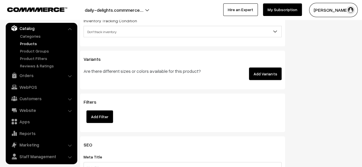
scroll to position [599, 0]
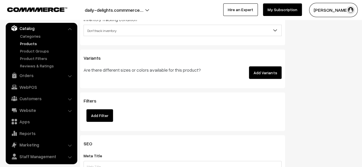
type input "180"
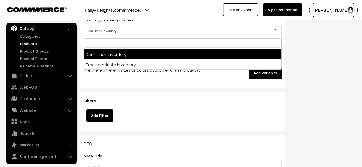
click at [145, 32] on span "Don't track inventory" at bounding box center [182, 31] width 197 height 10
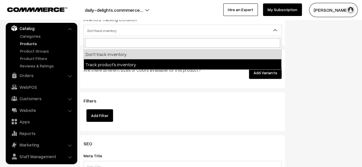
select select "2"
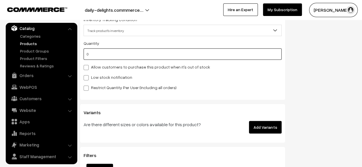
click at [120, 55] on input "0" at bounding box center [183, 54] width 198 height 11
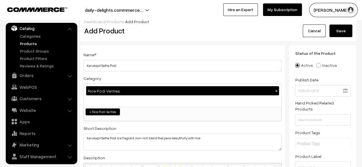
scroll to position [0, 0]
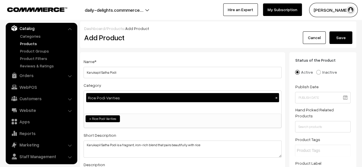
type input "100"
click at [336, 42] on button "Save" at bounding box center [340, 37] width 23 height 13
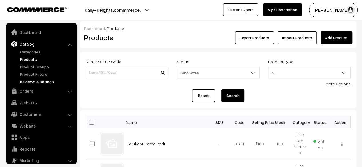
scroll to position [16, 0]
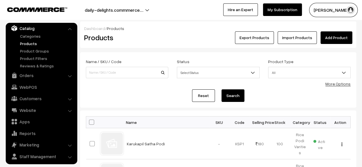
click at [329, 40] on link "Add Product" at bounding box center [336, 37] width 32 height 13
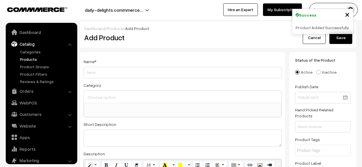
select select
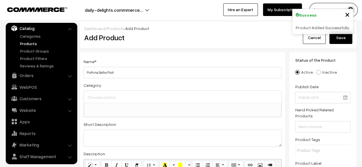
type input "Puthina Satha Podi"
click at [119, 99] on input at bounding box center [182, 97] width 193 height 8
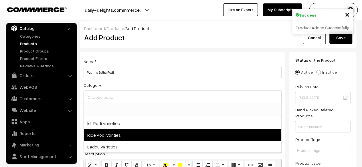
click at [108, 131] on span "Rice Podi Varities" at bounding box center [182, 135] width 197 height 12
select select "2"
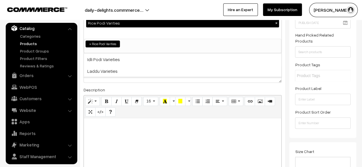
scroll to position [88, 0]
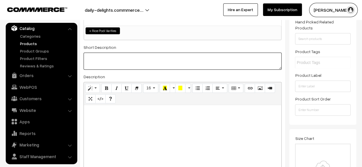
click at [108, 65] on textarea at bounding box center [183, 61] width 198 height 17
paste textarea "Puthina Satha Podi isinfused with the cool, aromatic flavor of mint leaves (Put…"
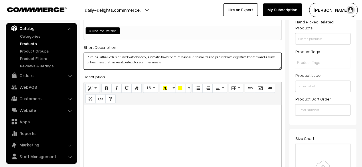
type textarea "Puthina Satha Podi isinfused with the cool, aromatic flavor of mint leaves (Put…"
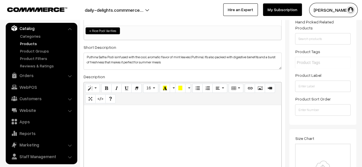
paste div
click at [110, 117] on div at bounding box center [182, 141] width 197 height 72
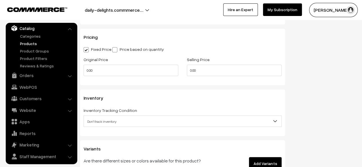
scroll to position [512, 0]
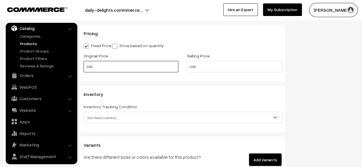
drag, startPoint x: 147, startPoint y: 66, endPoint x: 79, endPoint y: 65, distance: 67.3
click at [79, 65] on div "Original Price 0.00" at bounding box center [130, 64] width 103 height 24
type input "140"
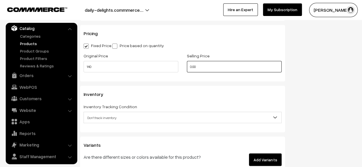
click at [198, 68] on input "0.00" at bounding box center [234, 66] width 95 height 11
type input "0"
type input "180"
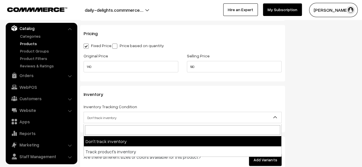
click at [179, 114] on span "Don't track inventory" at bounding box center [182, 118] width 197 height 10
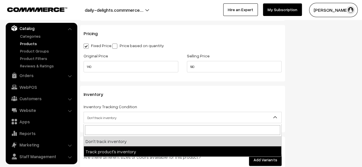
select select "2"
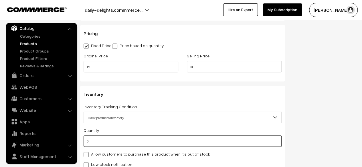
click at [94, 141] on input "0" at bounding box center [183, 141] width 198 height 11
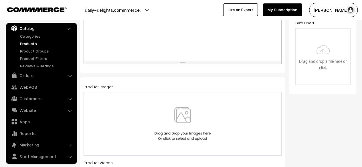
scroll to position [0, 0]
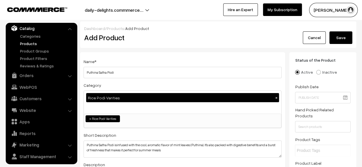
type input "100"
click at [349, 40] on button "Save" at bounding box center [340, 37] width 23 height 13
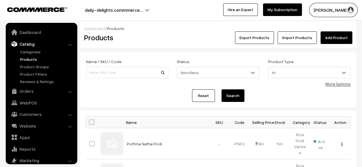
scroll to position [16, 0]
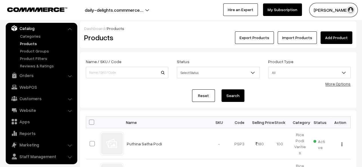
click at [333, 40] on link "Add Product" at bounding box center [336, 37] width 32 height 13
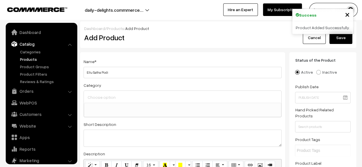
scroll to position [16, 0]
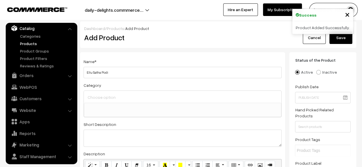
click at [131, 94] on div "Name * Ellu Satha Podi Category Idli Podi Varieties Rice Podi Varities Laddu Va…" at bounding box center [182, 159] width 205 height 214
click at [131, 94] on input at bounding box center [182, 97] width 193 height 8
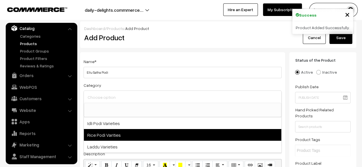
click at [113, 132] on span "Rice Podi Varities" at bounding box center [182, 135] width 197 height 12
select select "2"
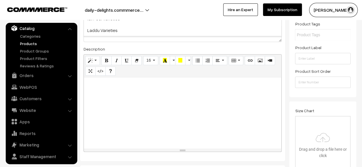
scroll to position [118, 0]
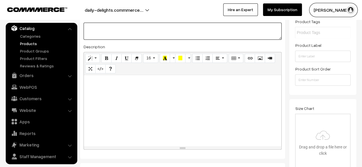
click at [126, 36] on textarea at bounding box center [183, 31] width 198 height 17
paste textarea "Ellu Satha Pod is a bold, nutty, and iron-rich spice mix . Brings a deep, roast…"
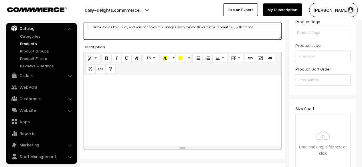
type textarea "Ellu Satha Pod is a bold, nutty, and iron-rich spice mix . Brings a deep, roast…"
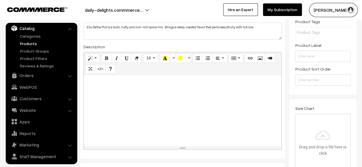
paste div
click at [119, 101] on div at bounding box center [182, 111] width 197 height 72
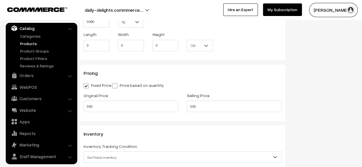
scroll to position [468, 0]
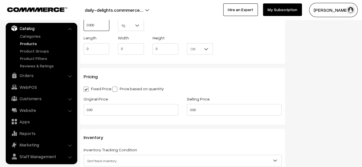
click at [101, 28] on input "0.000" at bounding box center [97, 24] width 26 height 11
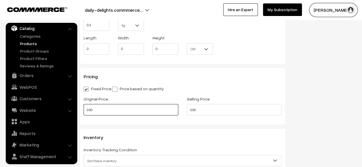
type input "0.30"
drag, startPoint x: 111, startPoint y: 110, endPoint x: 83, endPoint y: 113, distance: 28.5
click at [83, 113] on div "Original Price 0.00" at bounding box center [130, 107] width 103 height 24
type input "140"
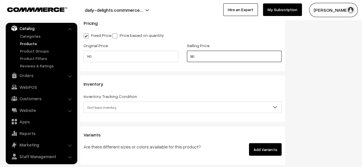
scroll to position [529, 0]
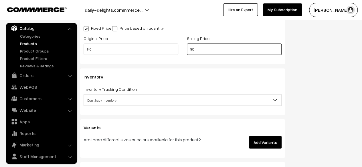
type input "180"
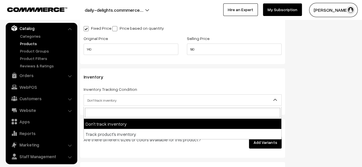
click at [227, 103] on span "Don't track inventory" at bounding box center [182, 100] width 197 height 10
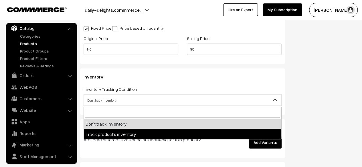
select select "2"
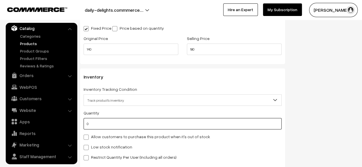
click at [141, 124] on input "0" at bounding box center [183, 123] width 198 height 11
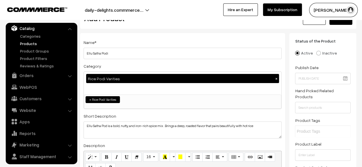
scroll to position [0, 0]
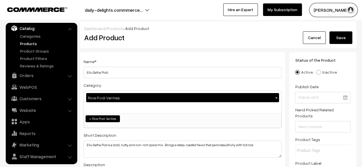
type input "100"
click at [341, 40] on button "Save" at bounding box center [340, 37] width 23 height 13
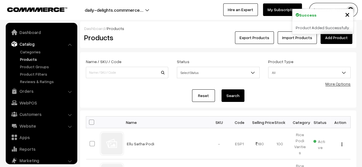
scroll to position [16, 0]
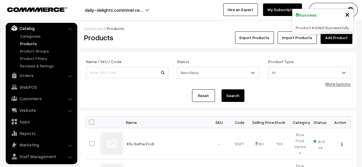
click at [339, 38] on link "Add Product" at bounding box center [336, 37] width 32 height 13
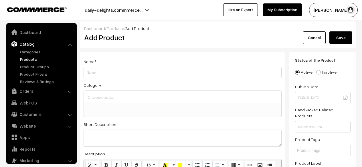
select select
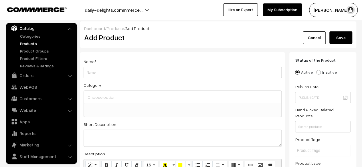
click at [141, 73] on input "Weight" at bounding box center [183, 72] width 198 height 11
type input "[PERSON_NAME] Podi"
click at [112, 98] on input at bounding box center [182, 97] width 193 height 8
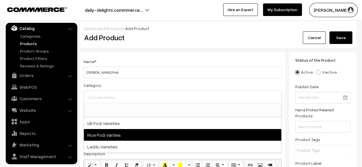
click at [110, 131] on span "Rice Podi Varities" at bounding box center [182, 135] width 197 height 12
select select "2"
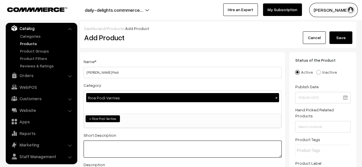
click at [109, 145] on textarea at bounding box center [183, 149] width 198 height 17
paste textarea "[PERSON_NAME] Podi is a flavorful and health-packed South Indian spice mix made…"
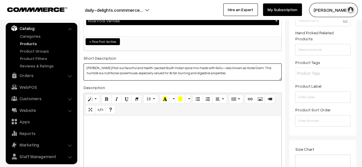
scroll to position [85, 0]
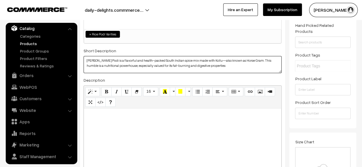
type textarea "Kollu Satha Podi is a flavorful and health-packed South Indian spice mix made w…"
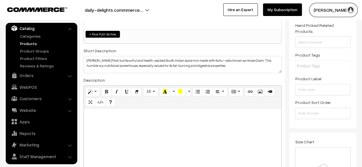
click at [179, 127] on div at bounding box center [182, 145] width 197 height 72
paste div
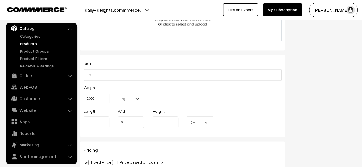
scroll to position [413, 0]
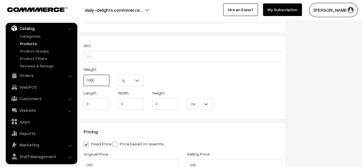
click at [104, 83] on input "0.000" at bounding box center [97, 80] width 26 height 11
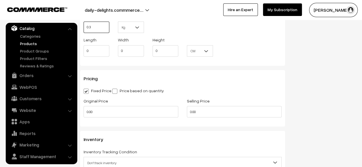
scroll to position [458, 0]
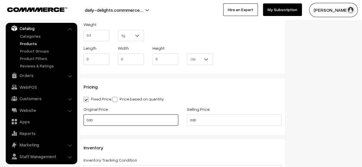
type input "0.30"
drag, startPoint x: 123, startPoint y: 123, endPoint x: 72, endPoint y: 118, distance: 51.2
click at [72, 118] on body "Thank you for showing interest. Our team will call you shortly. Close daily-del…" at bounding box center [181, 36] width 362 height 989
type input "140"
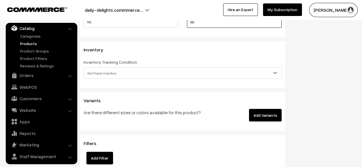
scroll to position [562, 0]
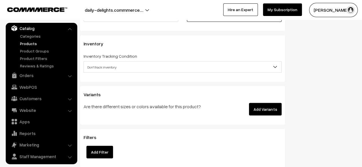
type input "180"
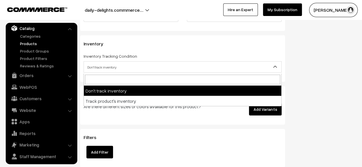
click at [215, 68] on span "Don't track inventory" at bounding box center [182, 67] width 197 height 10
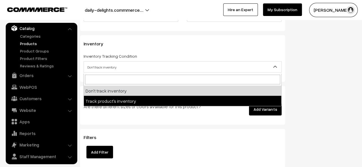
select select "2"
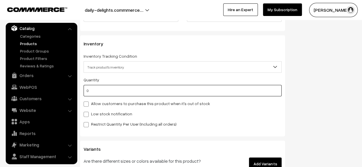
drag, startPoint x: 123, startPoint y: 92, endPoint x: 78, endPoint y: 93, distance: 44.9
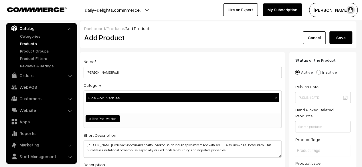
type input "100"
click at [338, 40] on button "Save" at bounding box center [340, 37] width 23 height 13
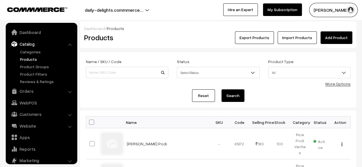
scroll to position [16, 0]
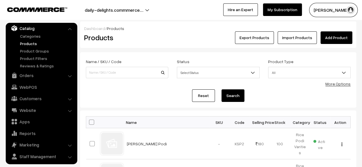
click at [328, 37] on link "Add Product" at bounding box center [336, 37] width 32 height 13
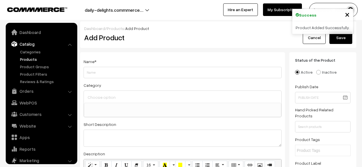
select select
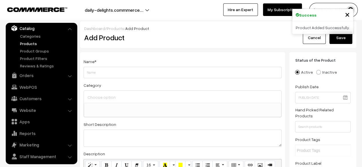
click at [155, 75] on input "Weight" at bounding box center [183, 72] width 198 height 11
type input "Manathakkali Satha Podi"
click at [122, 99] on input at bounding box center [182, 97] width 193 height 8
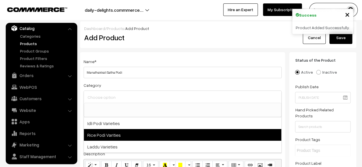
click at [113, 132] on span "Rice Podi Varities" at bounding box center [182, 135] width 197 height 12
select select "2"
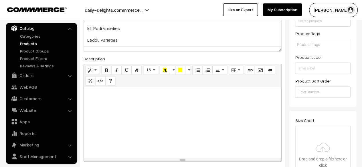
scroll to position [108, 0]
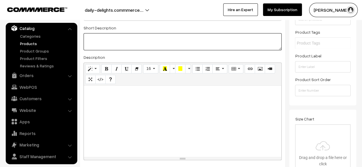
click at [104, 48] on textarea at bounding box center [183, 41] width 198 height 17
paste textarea "Manathakkali Satha Podi is a unique and medicinal South Indian podi, made with …"
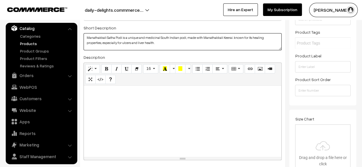
type textarea "Manathakkali Satha Podi is a unique and medicinal South Indian podi, made with …"
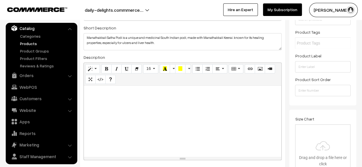
paste div
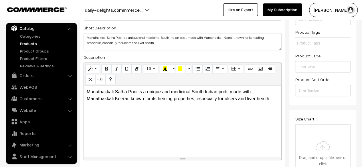
click at [107, 95] on p "Manathakkali Satha Podi is a unique and medicinal South Indian podi, made with …" at bounding box center [183, 96] width 192 height 14
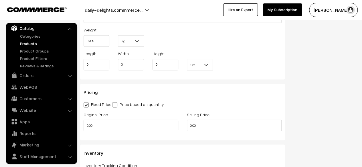
scroll to position [459, 0]
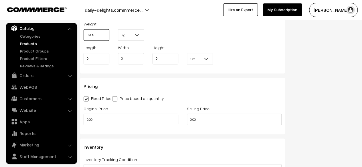
click at [99, 35] on input "0.000" at bounding box center [97, 34] width 26 height 11
type input "0.30"
drag, startPoint x: 124, startPoint y: 118, endPoint x: 86, endPoint y: 116, distance: 37.8
click at [86, 116] on input "0.00" at bounding box center [131, 119] width 95 height 11
type input "140"
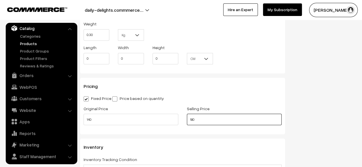
type input "180"
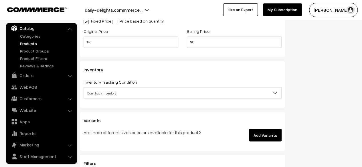
scroll to position [537, 0]
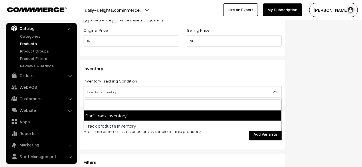
click at [171, 89] on span "Don't track inventory" at bounding box center [182, 92] width 197 height 10
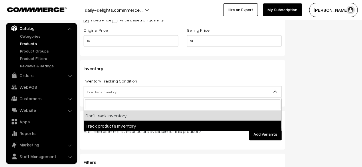
select select "2"
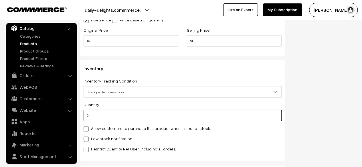
click at [101, 112] on input "0" at bounding box center [183, 115] width 198 height 11
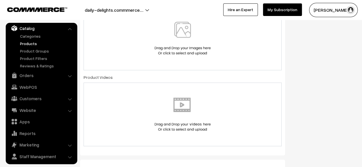
scroll to position [0, 0]
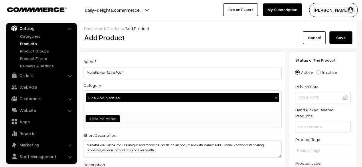
type input "100"
click at [341, 34] on button "Save" at bounding box center [340, 37] width 23 height 13
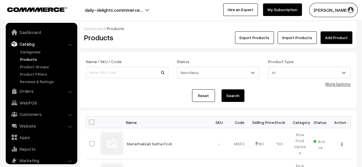
scroll to position [16, 0]
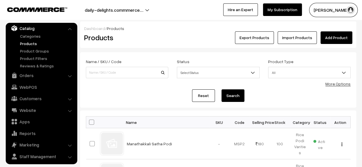
click at [333, 39] on link "Add Product" at bounding box center [336, 37] width 32 height 13
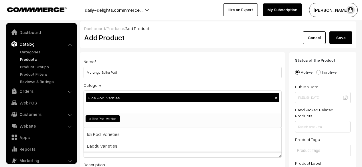
select select "2"
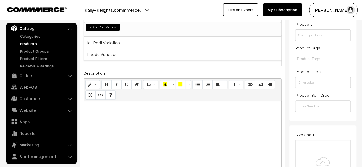
scroll to position [93, 0]
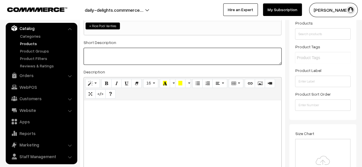
click at [100, 60] on textarea at bounding box center [183, 56] width 198 height 17
paste textarea "Murungai Satha Podi is a vibrant, nutrient-rich South Indian spice mix made wit…"
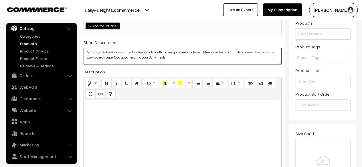
type textarea "Murungai Satha Podi is a vibrant, nutrient-rich South Indian spice mix made wit…"
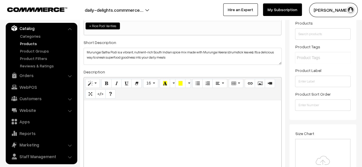
click at [108, 108] on p at bounding box center [183, 106] width 192 height 7
paste div
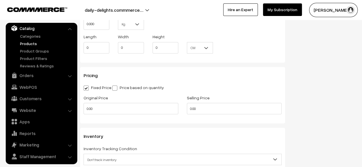
scroll to position [472, 0]
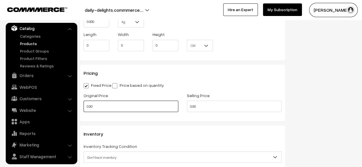
click at [178, 111] on input "0.00" at bounding box center [131, 106] width 95 height 11
type input "140"
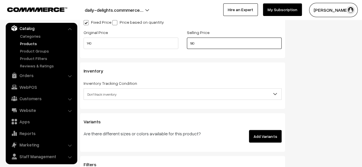
scroll to position [539, 0]
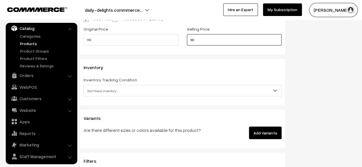
type input "180"
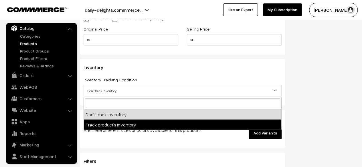
drag, startPoint x: 96, startPoint y: 88, endPoint x: 102, endPoint y: 127, distance: 40.0
select select "2"
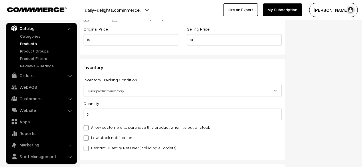
click at [102, 127] on label "Allow customers to purchase this product when it's out of stock" at bounding box center [147, 127] width 126 height 6
click at [87, 127] on input "Allow customers to purchase this product when it's out of stock" at bounding box center [86, 127] width 4 height 4
checkbox input "true"
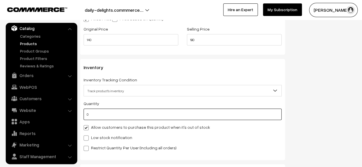
click at [102, 116] on input "0" at bounding box center [183, 114] width 198 height 11
type input "100"
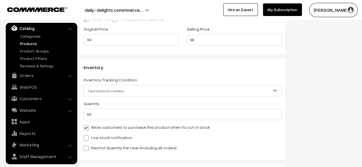
click at [86, 130] on span at bounding box center [86, 127] width 5 height 5
click at [86, 129] on input "Allow customers to purchase this product when it's out of stock" at bounding box center [86, 127] width 4 height 4
checkbox input "false"
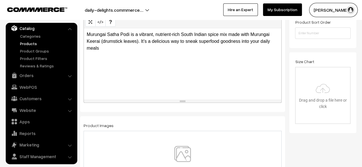
scroll to position [0, 0]
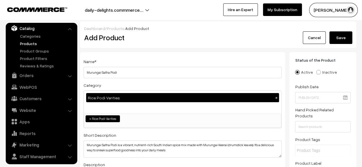
click at [343, 39] on button "Save" at bounding box center [340, 37] width 23 height 13
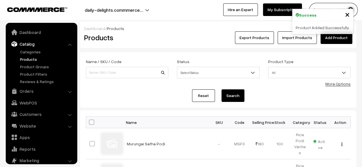
scroll to position [16, 0]
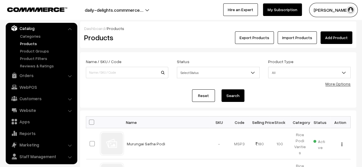
click at [334, 42] on link "Add Product" at bounding box center [336, 37] width 32 height 13
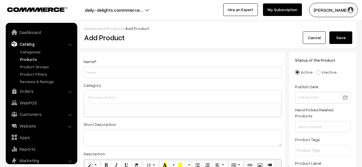
select select
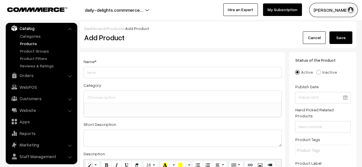
click at [146, 72] on input "Weight" at bounding box center [183, 72] width 198 height 11
type input "Nellikai Satha Podi"
click at [104, 112] on span at bounding box center [182, 110] width 197 height 14
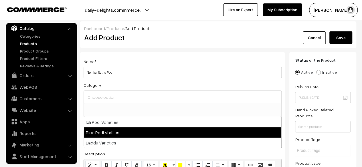
select select "2"
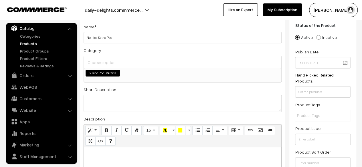
scroll to position [52, 0]
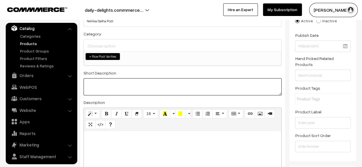
click at [133, 91] on textarea at bounding box center [183, 86] width 198 height 17
paste textarea "Nellikai Satha Podi is a tangy, nutrient-rich on traditional South Indian podi,…"
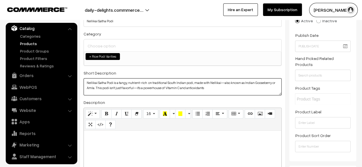
type textarea "Nellikai Satha Podi is a tangy, nutrient-rich on traditional South Indian podi,…"
click at [106, 138] on p at bounding box center [183, 137] width 192 height 7
paste div
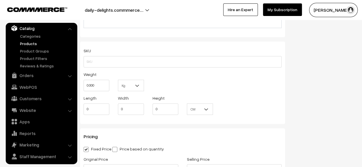
scroll to position [401, 0]
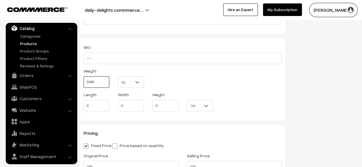
click at [97, 84] on input "0.000" at bounding box center [97, 81] width 26 height 11
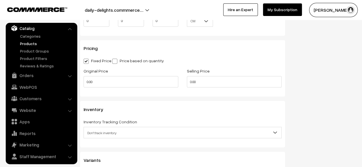
scroll to position [488, 0]
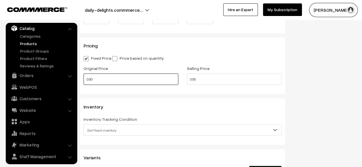
type input "0.30"
drag, startPoint x: 138, startPoint y: 78, endPoint x: 74, endPoint y: 76, distance: 63.2
click at [74, 76] on body "Thank you for showing interest. Our team will call you shortly. Close daily-del…" at bounding box center [181, 1] width 362 height 978
type input "140"
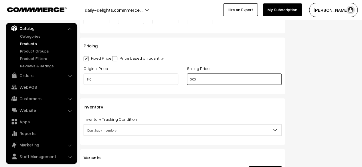
drag, startPoint x: 207, startPoint y: 84, endPoint x: 164, endPoint y: 75, distance: 44.0
click at [164, 75] on div "Original Price 140 Selling Price 0.00" at bounding box center [182, 77] width 207 height 24
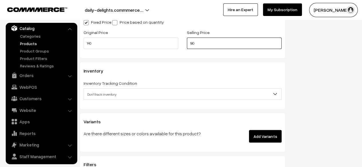
scroll to position [529, 0]
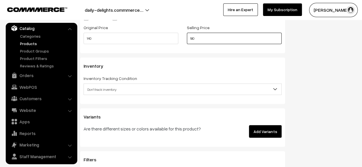
type input "180"
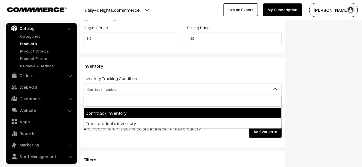
click at [211, 94] on span "Don't track inventory" at bounding box center [182, 89] width 197 height 10
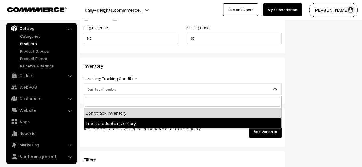
select select "2"
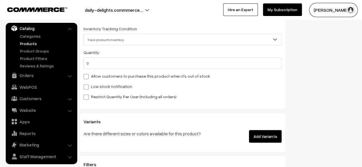
scroll to position [585, 0]
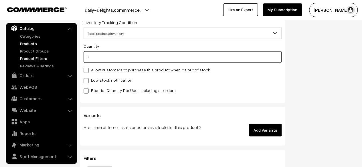
drag, startPoint x: 95, startPoint y: 59, endPoint x: 69, endPoint y: 58, distance: 26.4
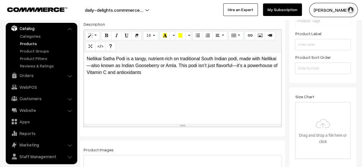
scroll to position [0, 0]
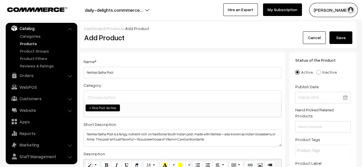
type input "100"
click at [338, 37] on button "Save" at bounding box center [340, 37] width 23 height 13
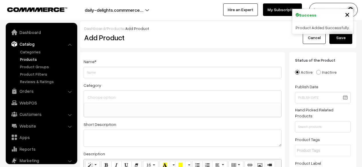
select select
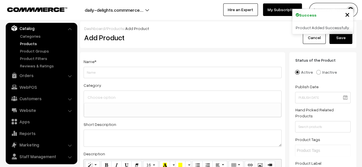
click at [183, 70] on input "Weight" at bounding box center [183, 72] width 198 height 11
type input "Andhra Satha Podi"
click at [141, 85] on div "Category Idli Podi Varieties Rice Podi Varities Laddu Varieties" at bounding box center [183, 100] width 198 height 36
click at [120, 97] on input at bounding box center [182, 97] width 193 height 8
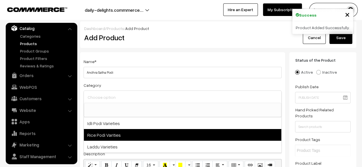
click at [111, 133] on span "Rice Podi Varities" at bounding box center [182, 135] width 197 height 12
select select "2"
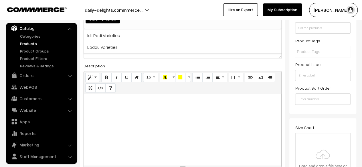
scroll to position [102, 0]
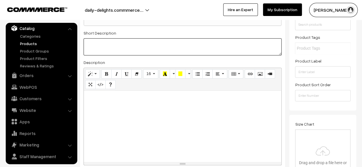
click at [104, 41] on textarea at bounding box center [183, 46] width 198 height 17
paste textarea "Andhra Satha Podi is a fiery, flavor-packed spice mix. It’s bold, aromatic, and…"
type textarea "Andhra Satha Podi is a fiery, flavor-packed spice mix. It’s bold, aromatic, and…"
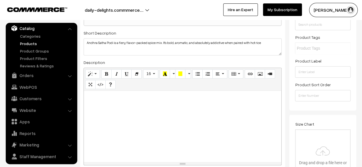
click at [104, 124] on div at bounding box center [182, 127] width 197 height 72
paste div
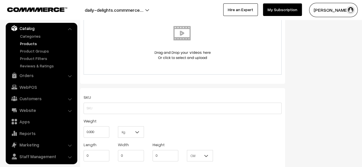
scroll to position [372, 0]
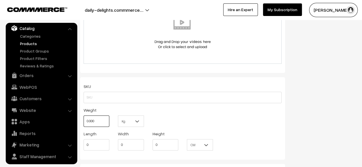
click at [96, 125] on input "0.000" at bounding box center [97, 121] width 26 height 11
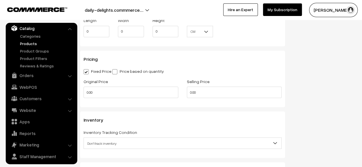
scroll to position [493, 0]
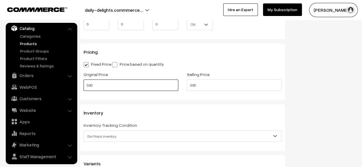
type input "0.30"
drag, startPoint x: 131, startPoint y: 84, endPoint x: 65, endPoint y: 77, distance: 66.2
click at [65, 77] on body "Thank you for showing interest. Our team will call you shortly. Close daily-del…" at bounding box center [181, 1] width 362 height 989
type input "140"
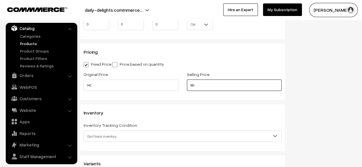
type input "180"
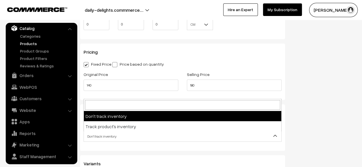
click at [102, 136] on span "Don't track inventory" at bounding box center [182, 136] width 197 height 10
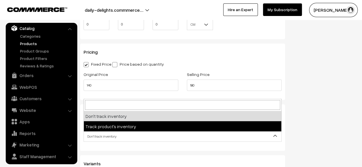
select select "2"
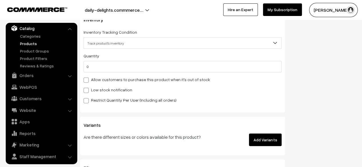
scroll to position [590, 0]
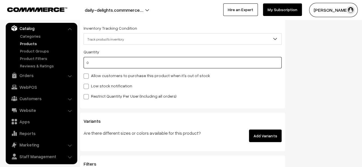
drag, startPoint x: 110, startPoint y: 64, endPoint x: 78, endPoint y: 66, distance: 33.0
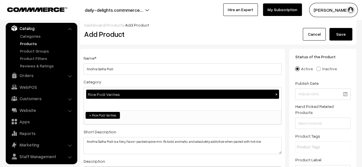
scroll to position [0, 0]
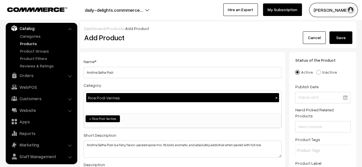
type input "100"
click at [338, 35] on button "Save" at bounding box center [340, 37] width 23 height 13
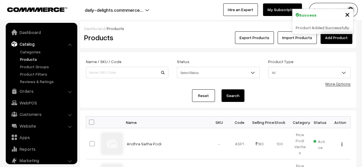
scroll to position [16, 0]
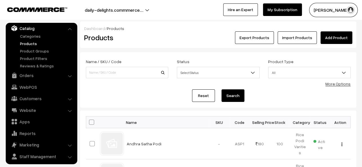
click at [339, 37] on link "Add Product" at bounding box center [336, 37] width 32 height 13
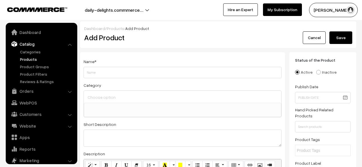
select select
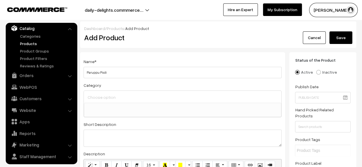
type input "Paruppu Podi"
click at [105, 101] on input at bounding box center [182, 97] width 193 height 8
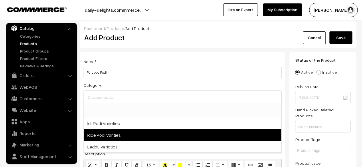
click at [105, 132] on span "Rice Podi Varities" at bounding box center [182, 135] width 197 height 12
select select "2"
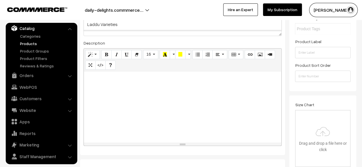
scroll to position [145, 0]
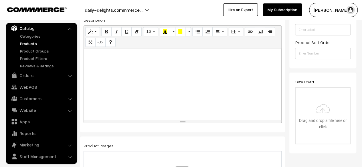
click at [150, 74] on div at bounding box center [182, 85] width 197 height 72
paste div
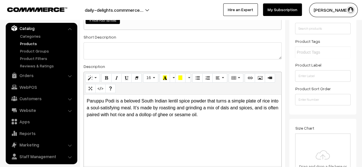
scroll to position [95, 0]
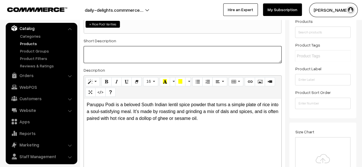
click at [153, 60] on textarea at bounding box center [183, 54] width 198 height 17
paste textarea "Paruppu Podi is a beloved South Indian lentil spice powder that turns a simple …"
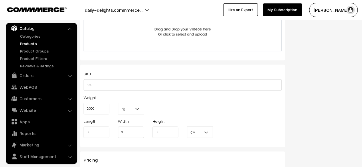
scroll to position [401, 0]
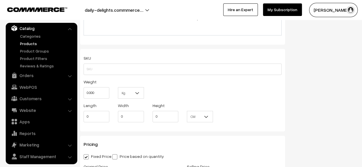
type textarea "Paruppu Podi is a beloved South Indian lentil spice powder that turns a simple …"
click at [103, 94] on input "0.000" at bounding box center [97, 92] width 26 height 11
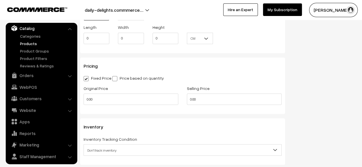
scroll to position [482, 0]
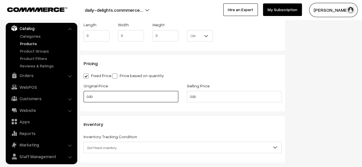
type input "0.30"
drag, startPoint x: 128, startPoint y: 95, endPoint x: 77, endPoint y: 93, distance: 51.0
type input "140"
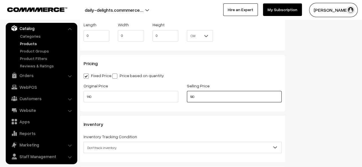
type input "180"
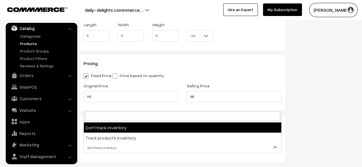
click at [132, 147] on span "Don't track inventory" at bounding box center [182, 148] width 197 height 10
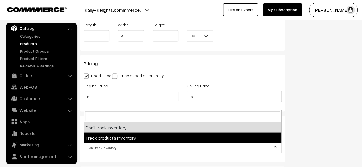
select select "2"
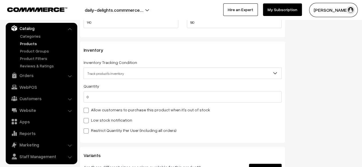
scroll to position [560, 0]
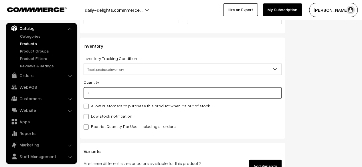
drag, startPoint x: 151, startPoint y: 93, endPoint x: 76, endPoint y: 86, distance: 76.1
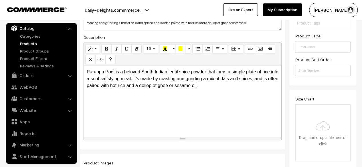
scroll to position [7, 0]
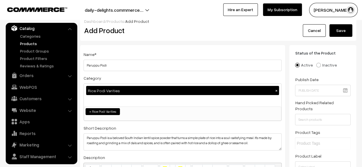
type input "100"
click at [333, 33] on button "Save" at bounding box center [340, 30] width 23 height 13
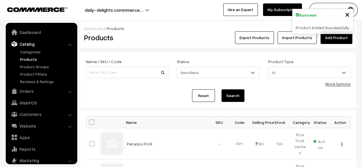
scroll to position [16, 0]
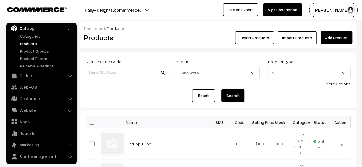
click at [339, 37] on link "Add Product" at bounding box center [336, 37] width 32 height 13
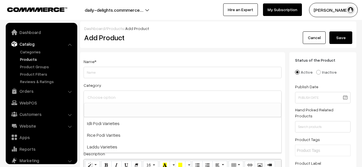
select select
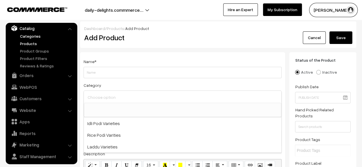
click at [33, 37] on link "Categories" at bounding box center [47, 36] width 57 height 6
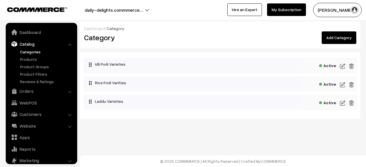
scroll to position [16, 0]
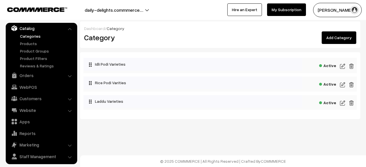
click at [345, 42] on link "Add Category" at bounding box center [339, 37] width 35 height 13
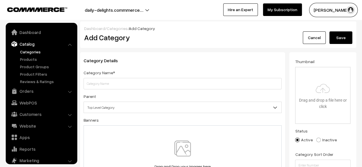
scroll to position [16, 0]
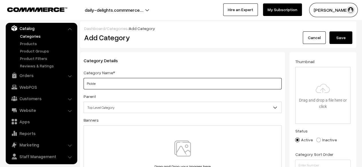
type input "Pickle"
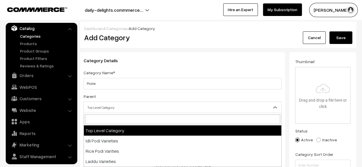
click at [179, 108] on span "Top Level Category" at bounding box center [182, 108] width 197 height 10
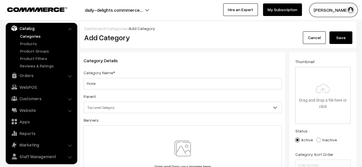
click at [179, 108] on span "Top Level Category" at bounding box center [182, 108] width 197 height 10
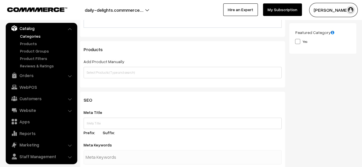
scroll to position [0, 0]
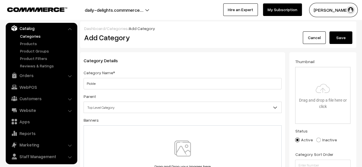
click at [344, 34] on button "Save" at bounding box center [340, 37] width 23 height 13
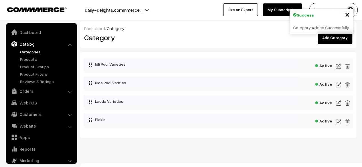
scroll to position [16, 0]
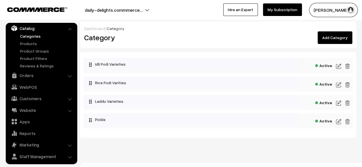
click at [338, 38] on link "Add Category" at bounding box center [335, 37] width 35 height 13
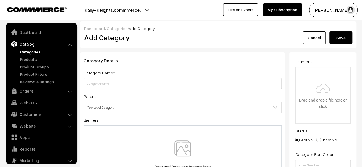
scroll to position [16, 0]
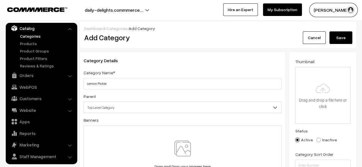
type input "Lemon Pickle"
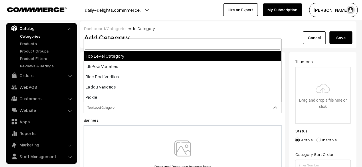
click at [128, 106] on span "Top Level Category" at bounding box center [182, 108] width 197 height 10
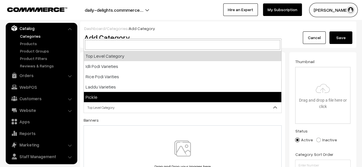
select select "4"
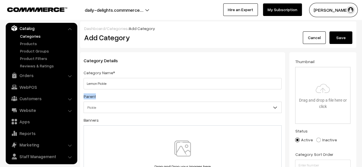
click at [121, 94] on div "Parent Top Level Category Idli Podi Varieties Rice Podi Varities Laddu Varietie…" at bounding box center [183, 103] width 198 height 20
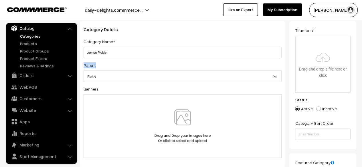
scroll to position [0, 0]
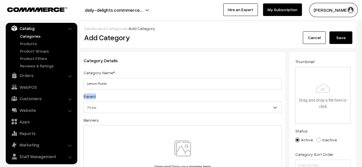
click at [309, 39] on link "Cancel" at bounding box center [314, 37] width 23 height 13
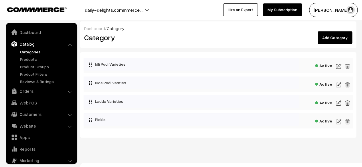
scroll to position [16, 0]
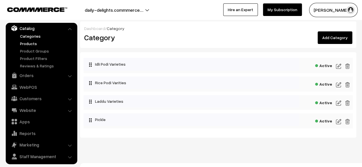
click at [32, 44] on link "Products" at bounding box center [47, 44] width 57 height 6
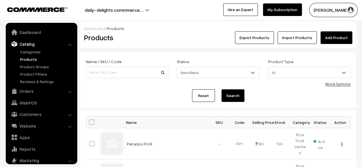
scroll to position [16, 0]
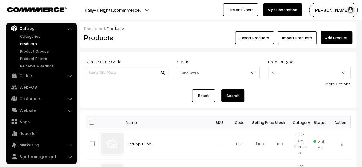
click at [338, 39] on link "Add Product" at bounding box center [336, 37] width 32 height 13
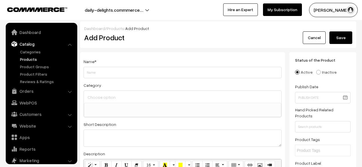
select select
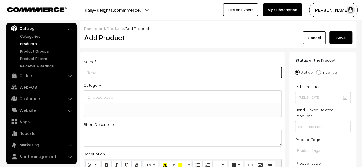
paste input "Lemon Pickle"
type input "Lemon Pickle"
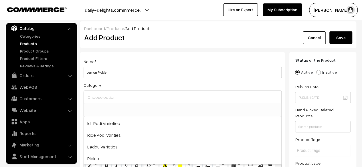
click at [102, 94] on input at bounding box center [182, 97] width 193 height 8
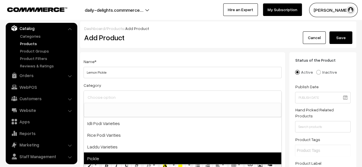
click at [99, 155] on span "Pickle" at bounding box center [182, 159] width 197 height 12
select select "4"
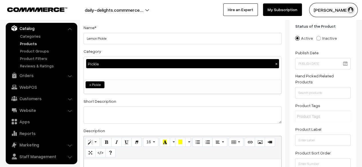
scroll to position [35, 0]
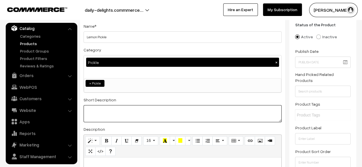
click at [145, 111] on textarea at bounding box center [183, 113] width 198 height 17
paste textarea "Lemon Pickle—also known as Elumichai Oorugai in Tamil—is a classic Indian condi…"
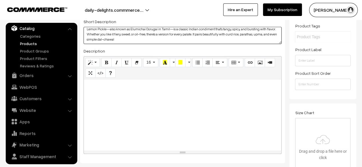
scroll to position [122, 0]
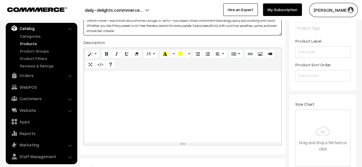
type textarea "Lemon Pickle—also known as Elumichai Oorugai in Tamil—is a classic Indian condi…"
click at [161, 107] on div at bounding box center [182, 107] width 197 height 72
paste div
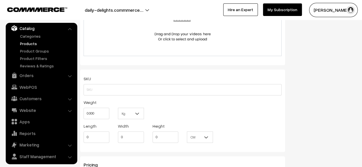
scroll to position [377, 0]
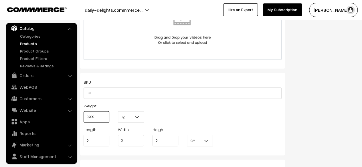
click at [105, 114] on input "0.000" at bounding box center [97, 116] width 26 height 11
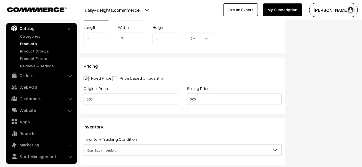
scroll to position [485, 0]
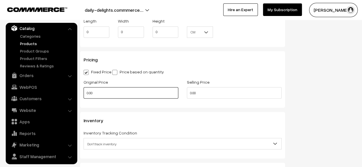
type input "0.30"
drag, startPoint x: 134, startPoint y: 98, endPoint x: 58, endPoint y: 97, distance: 76.1
click at [58, 97] on body "Thank you for showing interest. Our team will call you shortly. Close daily-del…" at bounding box center [181, 9] width 362 height 989
type input "140"
drag, startPoint x: 205, startPoint y: 93, endPoint x: 179, endPoint y: 94, distance: 25.5
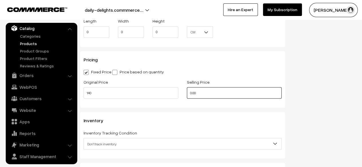
click at [179, 94] on div "Original Price 140 Selling Price 0.00" at bounding box center [182, 90] width 207 height 24
type input "180"
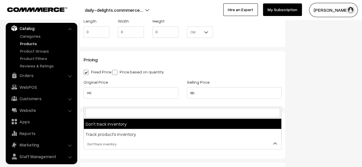
click at [173, 142] on span "Don't track inventory" at bounding box center [182, 144] width 197 height 10
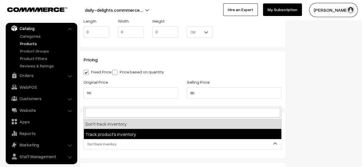
select select "2"
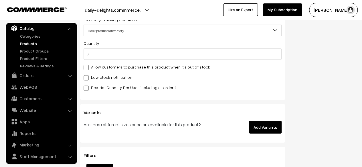
scroll to position [601, 0]
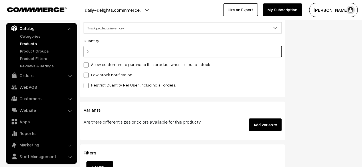
click at [145, 52] on input "0" at bounding box center [183, 51] width 198 height 11
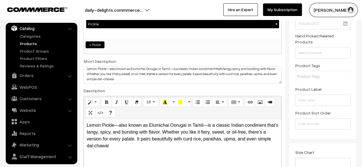
scroll to position [0, 0]
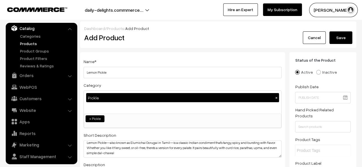
type input "100"
click at [341, 34] on button "Save" at bounding box center [340, 37] width 23 height 13
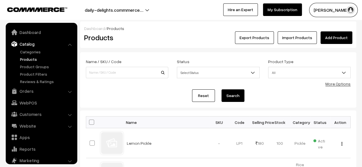
scroll to position [16, 0]
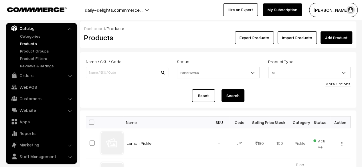
click at [348, 36] on link "Add Product" at bounding box center [336, 37] width 32 height 13
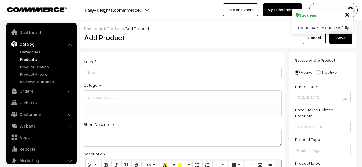
select select
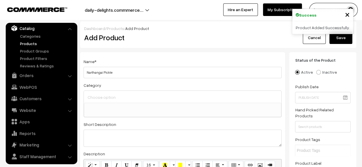
type input "Narthangai Pickle"
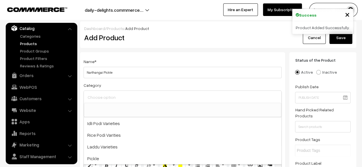
click at [128, 102] on input at bounding box center [182, 97] width 193 height 8
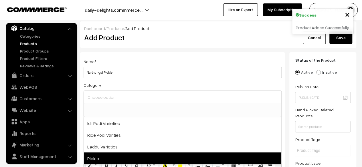
click at [106, 159] on span "Pickle" at bounding box center [182, 159] width 197 height 12
select select "4"
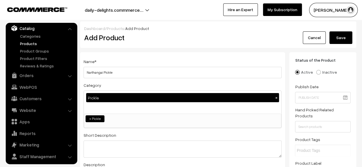
click at [111, 161] on div "Name * Narthangai Pickle Category Pickle × Idli Podi Varieties Rice Podi Variti…" at bounding box center [182, 164] width 205 height 225
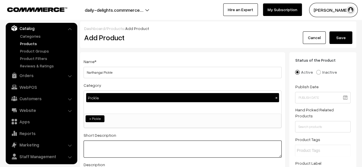
click at [104, 153] on textarea at bounding box center [183, 149] width 198 height 17
paste textarea "Narthangai Pickle or Narthangai Oorugai—is a tangy, bitter, and deeply aromatic…"
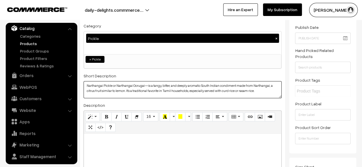
scroll to position [81, 0]
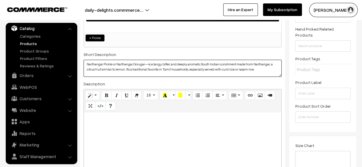
type textarea "Narthangai Pickle or Narthangai Oorugai—is a tangy, bitter, and deeply aromatic…"
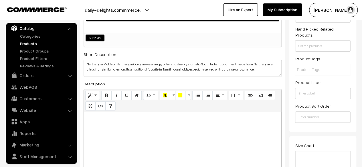
click at [162, 139] on div at bounding box center [182, 148] width 197 height 72
paste div
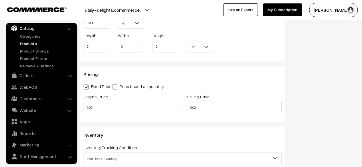
scroll to position [449, 0]
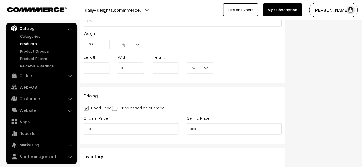
click at [100, 48] on input "0.000" at bounding box center [97, 44] width 26 height 11
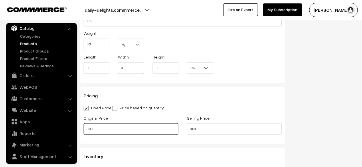
type input "0.30"
click at [101, 130] on input "0.00" at bounding box center [131, 128] width 95 height 11
type input "140"
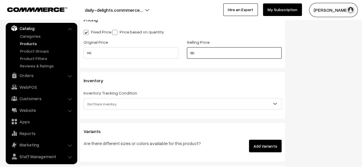
scroll to position [528, 0]
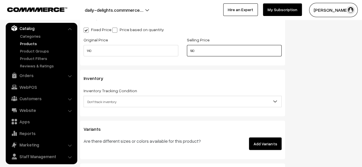
type input "180"
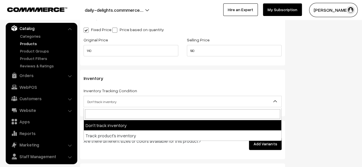
click at [263, 102] on span "Don't track inventory" at bounding box center [182, 102] width 197 height 10
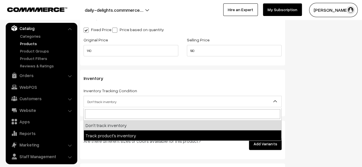
select select "2"
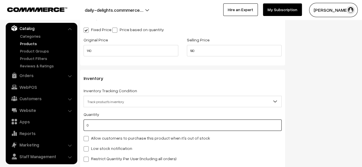
click at [147, 127] on input "0" at bounding box center [183, 125] width 198 height 11
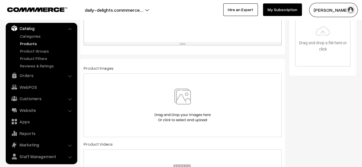
scroll to position [0, 0]
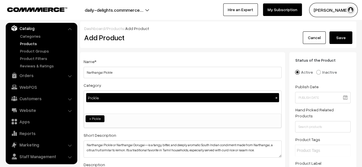
type input "100"
click at [336, 43] on button "Save" at bounding box center [340, 37] width 23 height 13
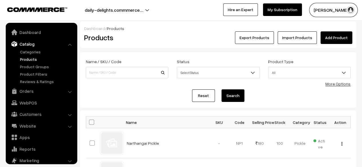
scroll to position [16, 0]
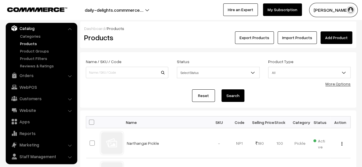
click at [337, 33] on link "Add Product" at bounding box center [336, 37] width 32 height 13
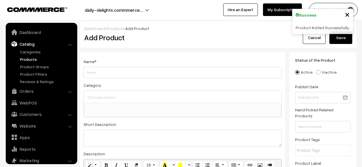
select select
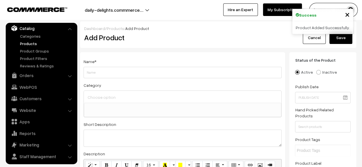
click at [151, 72] on input "Weight" at bounding box center [183, 72] width 198 height 11
type input "Kovakkai Pickle"
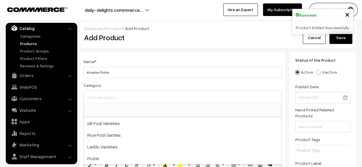
click at [131, 100] on input at bounding box center [182, 97] width 193 height 8
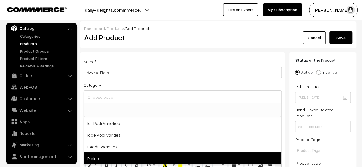
click at [104, 155] on span "Pickle" at bounding box center [182, 159] width 197 height 12
select select "4"
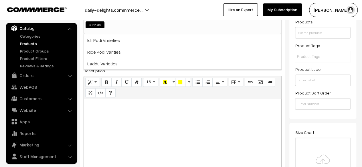
scroll to position [96, 0]
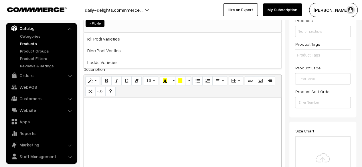
click at [151, 143] on div at bounding box center [182, 134] width 197 height 72
paste div
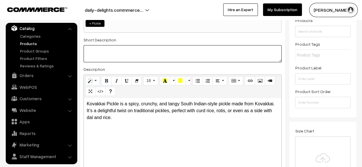
click at [94, 57] on textarea at bounding box center [183, 53] width 198 height 17
paste textarea "Kovakkai Pickle is a spicy, crunchy, and tangy South Indian-style pickle made f…"
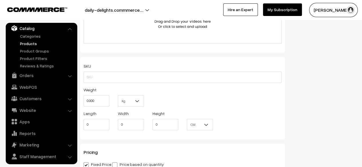
scroll to position [402, 0]
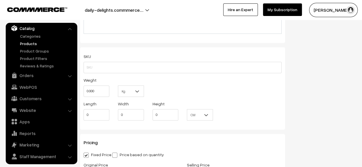
type textarea "Kovakkai Pickle is a spicy, crunchy, and tangy South Indian-style pickle made f…"
click at [101, 91] on input "0.000" at bounding box center [97, 91] width 26 height 11
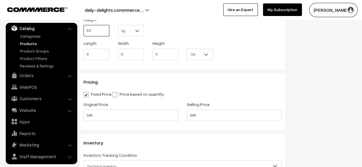
scroll to position [470, 0]
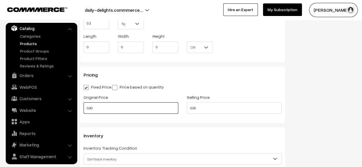
type input "0.30"
click at [106, 111] on input "0.00" at bounding box center [131, 107] width 95 height 11
type input "140"
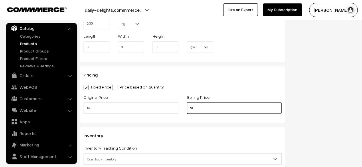
type input "180"
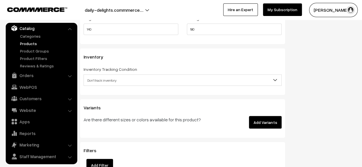
scroll to position [554, 0]
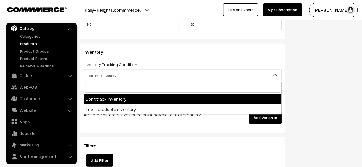
click at [217, 74] on span "Don't track inventory" at bounding box center [182, 76] width 197 height 10
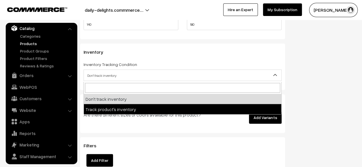
select select "2"
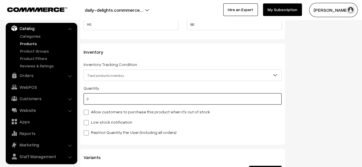
click at [121, 102] on input "0" at bounding box center [183, 99] width 198 height 11
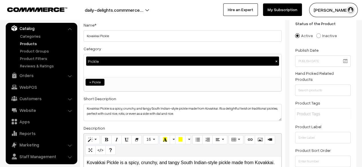
scroll to position [0, 0]
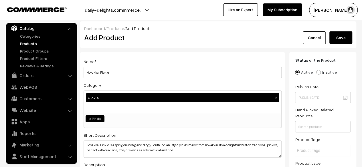
type input "100"
click at [337, 38] on button "Save" at bounding box center [340, 37] width 23 height 13
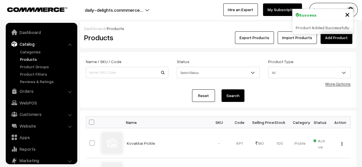
scroll to position [16, 0]
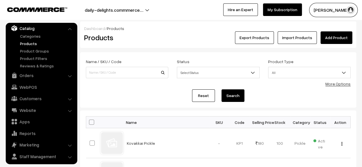
click at [335, 33] on link "Add Product" at bounding box center [336, 37] width 32 height 13
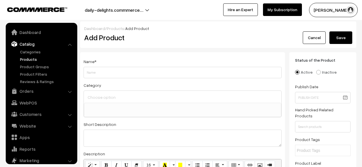
select select
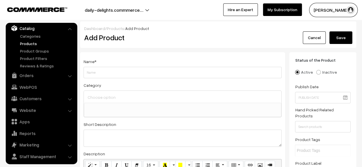
click at [172, 70] on input "Weight" at bounding box center [183, 72] width 198 height 11
type input "Gongura Pickle"
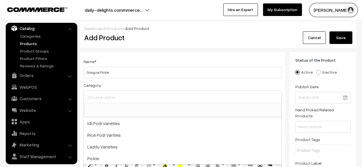
click at [138, 96] on input at bounding box center [182, 97] width 193 height 8
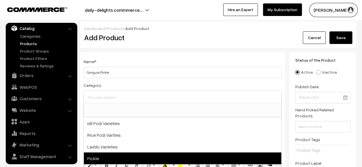
click at [115, 158] on span "Pickle" at bounding box center [182, 159] width 197 height 12
select select "4"
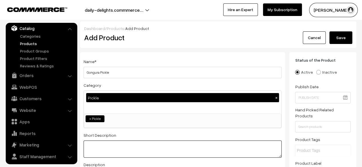
click at [125, 143] on textarea at bounding box center [183, 149] width 198 height 17
paste textarea "Gongura Pickle—also known as Gongura Pachadi is a fiery, tangy, and deeply flav…"
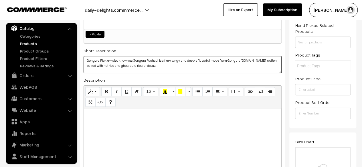
scroll to position [99, 0]
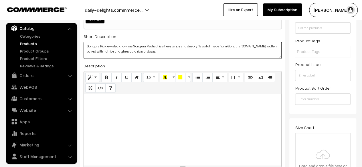
type textarea "Gongura Pickle—also known as Gongura Pachadi is a fiery, tangy, and deeply flav…"
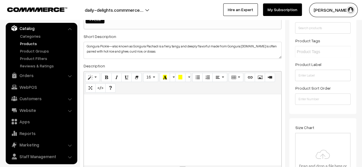
click at [168, 116] on div at bounding box center [182, 130] width 197 height 72
paste div
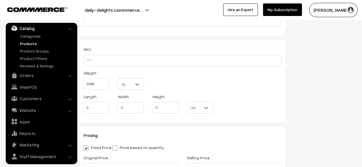
scroll to position [412, 0]
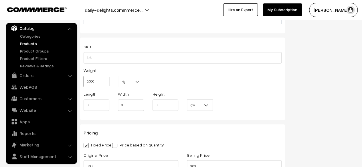
click at [105, 81] on input "0.000" at bounding box center [97, 81] width 26 height 11
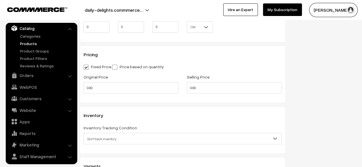
scroll to position [495, 0]
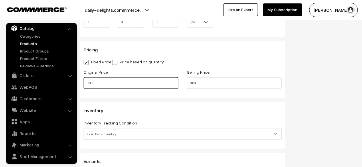
type input "0.30"
click at [176, 84] on input "0.00" at bounding box center [131, 82] width 95 height 11
type input "140"
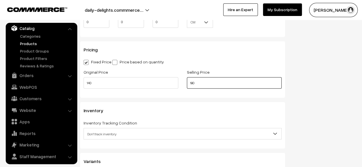
type input "180"
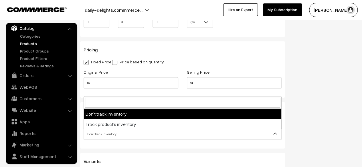
click at [189, 134] on span "Don't track inventory" at bounding box center [182, 134] width 197 height 10
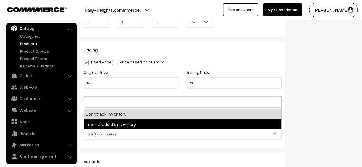
select select "2"
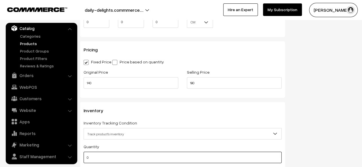
click at [178, 161] on input "0" at bounding box center [183, 157] width 198 height 11
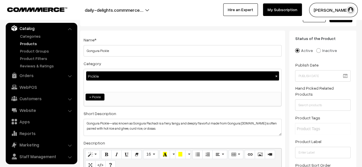
scroll to position [0, 0]
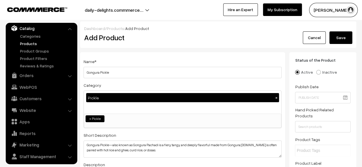
type input "100"
click at [338, 35] on button "Save" at bounding box center [340, 37] width 23 height 13
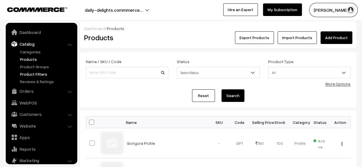
scroll to position [16, 0]
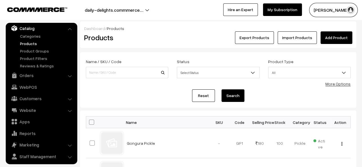
click at [340, 31] on link "Add Product" at bounding box center [336, 37] width 32 height 13
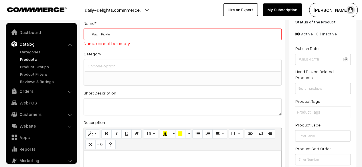
scroll to position [16, 0]
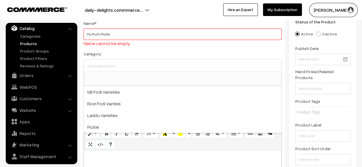
click at [144, 70] on input at bounding box center [182, 66] width 193 height 8
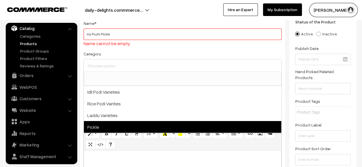
click at [122, 125] on span "Pickle" at bounding box center [182, 127] width 197 height 12
select select "4"
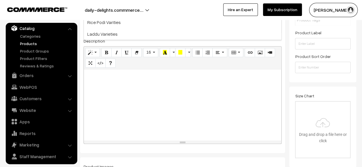
scroll to position [137, 0]
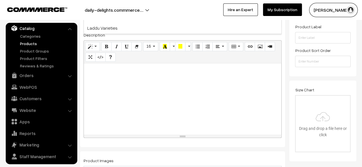
click at [187, 99] on div at bounding box center [182, 100] width 197 height 72
paste div
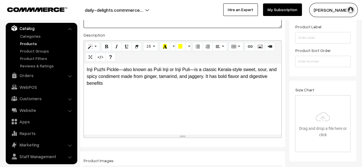
click at [114, 24] on textarea at bounding box center [183, 19] width 198 height 17
paste textarea "Inji Puzhi Pickle—also known as Puli Inji or Inji Puli—is a classic Kerala-styl…"
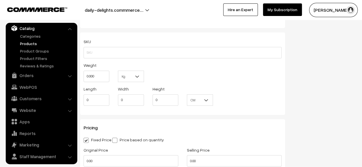
scroll to position [436, 0]
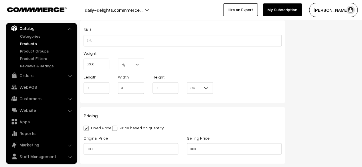
type textarea "Inji Puzhi Pickle—also known as Puli Inji or Inji Puli—is a classic Kerala-styl…"
click at [104, 66] on input "0.000" at bounding box center [97, 64] width 26 height 11
type input "0.30"
click at [104, 155] on div "Original Price 0.00" at bounding box center [130, 146] width 103 height 24
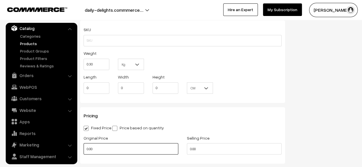
click at [103, 153] on input "0.00" at bounding box center [131, 148] width 95 height 11
type input "140"
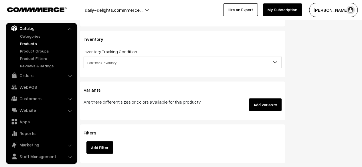
scroll to position [576, 0]
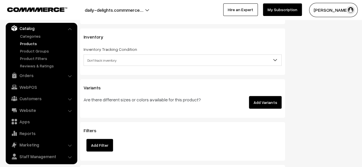
type input "180"
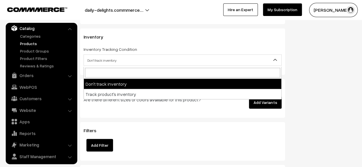
click at [142, 64] on span "Don't track inventory" at bounding box center [182, 61] width 197 height 10
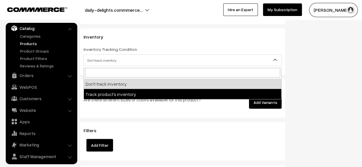
select select "2"
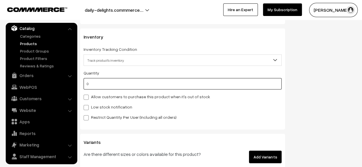
click at [106, 88] on input "0" at bounding box center [183, 83] width 198 height 11
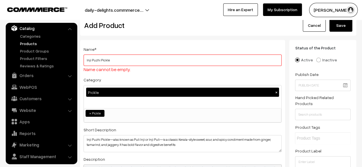
scroll to position [0, 0]
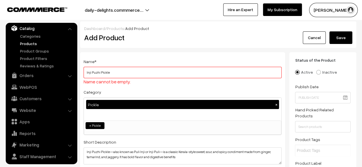
type input "100"
click at [342, 39] on button "Save" at bounding box center [340, 37] width 23 height 13
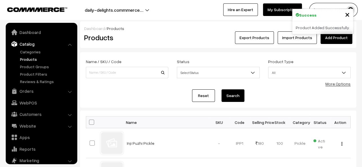
scroll to position [16, 0]
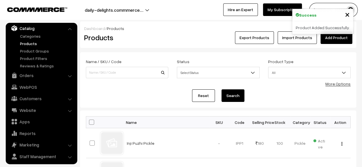
click at [337, 36] on link "Add Product" at bounding box center [336, 37] width 32 height 13
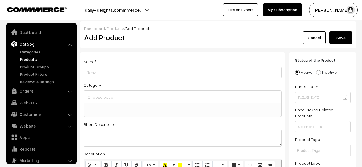
select select
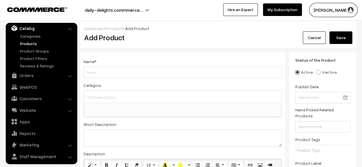
click at [144, 76] on input "Weight" at bounding box center [183, 72] width 198 height 11
type input "Maa [PERSON_NAME]"
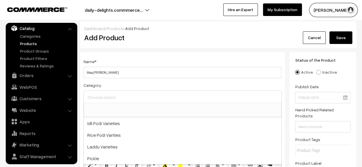
click at [131, 95] on input at bounding box center [182, 97] width 193 height 8
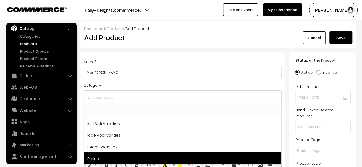
click at [110, 155] on span "Pickle" at bounding box center [182, 159] width 197 height 12
select select "4"
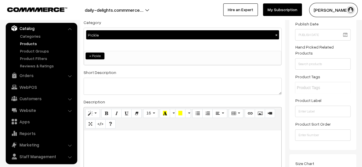
scroll to position [74, 0]
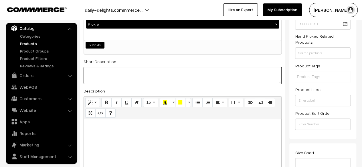
click at [248, 76] on textarea at bounding box center [183, 75] width 198 height 17
paste textarea "[PERSON_NAME]—also known as Mango [PERSON_NAME]—is a fragrant, tangy, and mildl…"
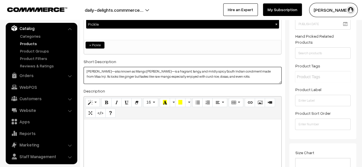
type textarea "[PERSON_NAME]—also known as Mango [PERSON_NAME]—is a fragrant, tangy, and mildl…"
paste div
click at [158, 155] on div at bounding box center [182, 156] width 197 height 72
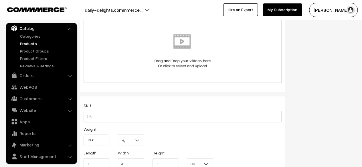
scroll to position [363, 0]
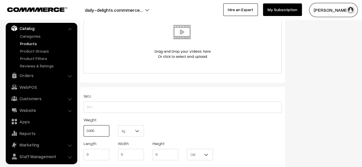
click at [106, 132] on input "0.000" at bounding box center [97, 130] width 26 height 11
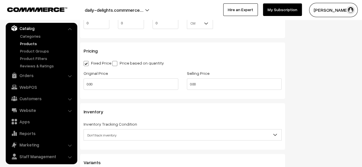
scroll to position [499, 0]
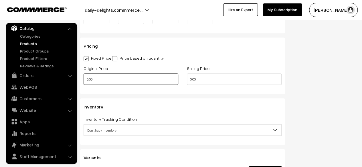
type input "0.30"
click at [132, 83] on input "0.00" at bounding box center [131, 79] width 95 height 11
type input "140"
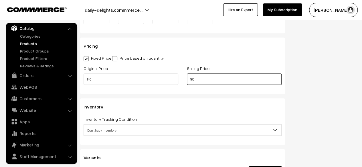
type input "180"
click at [124, 130] on span "Don't track inventory" at bounding box center [182, 130] width 197 height 10
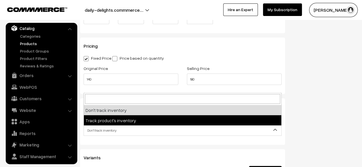
select select "2"
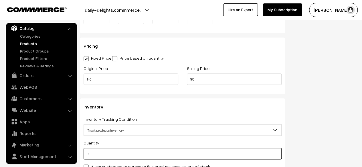
click at [96, 157] on input "0" at bounding box center [183, 153] width 198 height 11
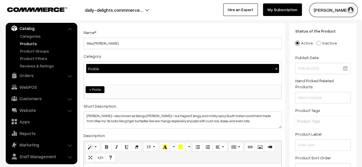
scroll to position [0, 0]
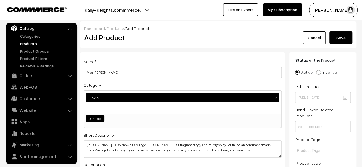
type input "100"
click at [337, 37] on button "Save" at bounding box center [340, 37] width 23 height 13
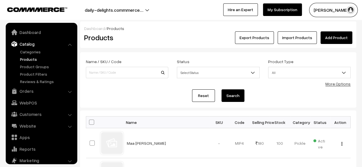
scroll to position [16, 0]
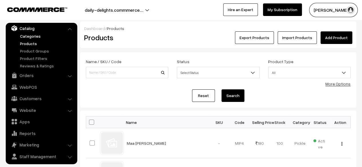
click at [34, 35] on link "Categories" at bounding box center [47, 36] width 57 height 6
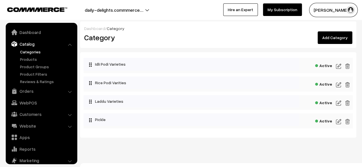
scroll to position [16, 0]
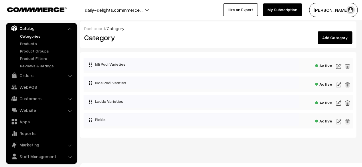
click at [323, 39] on link "Add Category" at bounding box center [335, 37] width 35 height 13
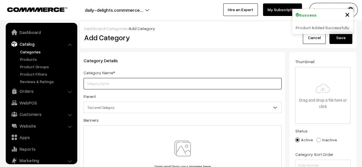
scroll to position [16, 0]
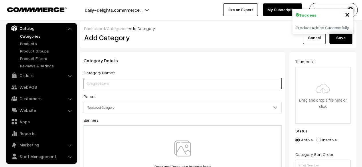
paste input "[PERSON_NAME]"
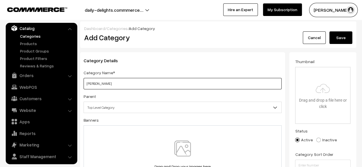
type input "[PERSON_NAME]"
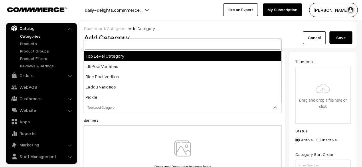
click at [169, 105] on span "Top Level Category" at bounding box center [182, 108] width 197 height 10
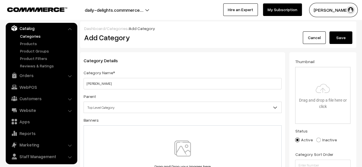
click at [169, 105] on span "Top Level Category" at bounding box center [182, 108] width 197 height 10
click at [347, 39] on button "Save" at bounding box center [340, 37] width 23 height 13
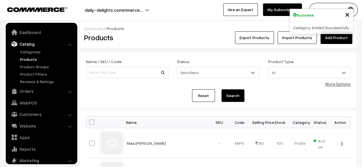
scroll to position [16, 0]
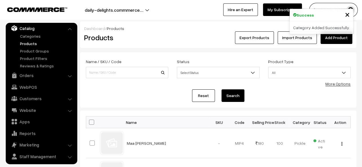
click at [332, 36] on link "Add Product" at bounding box center [336, 37] width 32 height 13
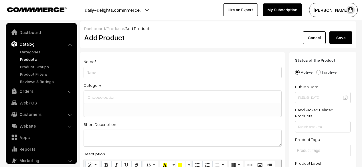
select select
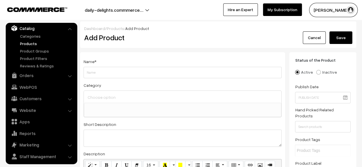
click at [172, 68] on input "Weight" at bounding box center [183, 72] width 198 height 11
type input "Sunda [PERSON_NAME]"
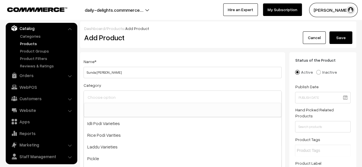
click at [135, 100] on input at bounding box center [182, 97] width 193 height 8
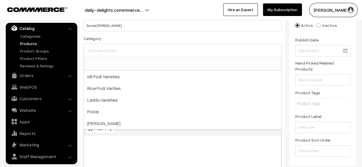
scroll to position [48, 0]
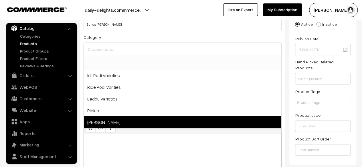
click at [179, 124] on span "[PERSON_NAME]" at bounding box center [182, 122] width 197 height 12
select select "5"
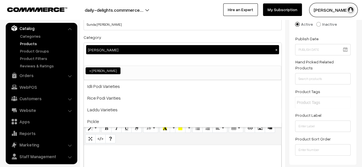
click at [167, 153] on p at bounding box center [183, 151] width 192 height 7
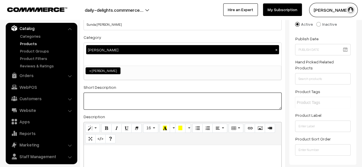
click at [104, 98] on textarea at bounding box center [183, 101] width 198 height 17
paste textarea "Sundakkai Vatha Kuzhambu—also known as Turkey [PERSON_NAME] Tamarind [PERSON_NA…"
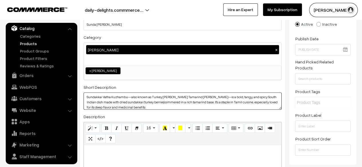
scroll to position [5, 0]
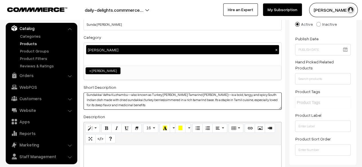
type textarea "Sundakkai Vatha Kuzhambu—also known as Turkey [PERSON_NAME] Tamarind [PERSON_NA…"
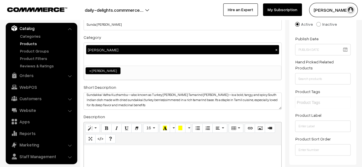
click at [105, 150] on p at bounding box center [183, 151] width 192 height 7
paste div
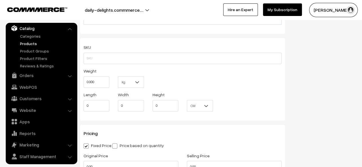
scroll to position [413, 0]
click at [96, 82] on input "0.000" at bounding box center [97, 80] width 26 height 11
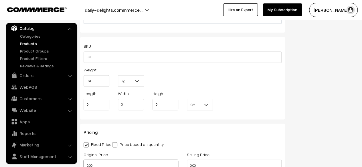
type input "0.30"
click at [125, 162] on input "0.00" at bounding box center [131, 165] width 95 height 11
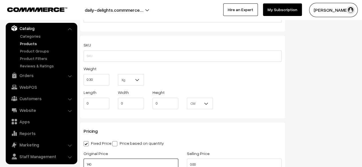
type input "140"
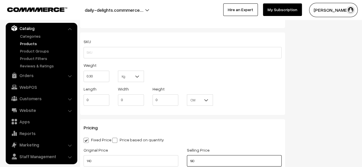
type input "180"
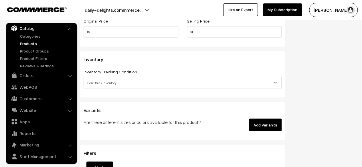
scroll to position [549, 0]
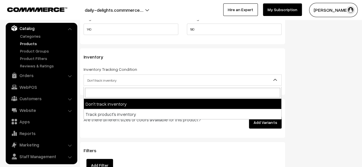
click at [246, 86] on span "Don't track inventory" at bounding box center [183, 80] width 198 height 11
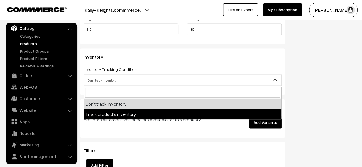
select select "2"
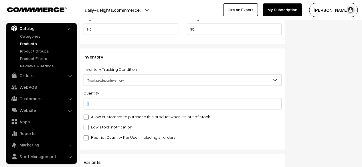
drag, startPoint x: 156, startPoint y: 113, endPoint x: 141, endPoint y: 108, distance: 15.6
click at [141, 108] on div "Quantity 0 Allow customers to purchase this product when it's out of stock Low …" at bounding box center [183, 115] width 198 height 51
click at [141, 108] on input "0" at bounding box center [183, 103] width 198 height 11
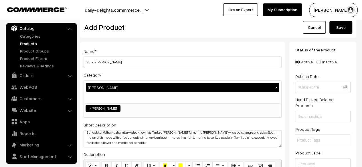
scroll to position [4, 0]
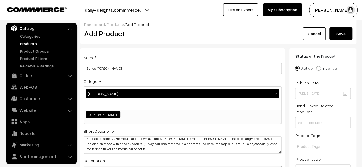
type input "100"
click at [340, 35] on button "Save" at bounding box center [340, 33] width 23 height 13
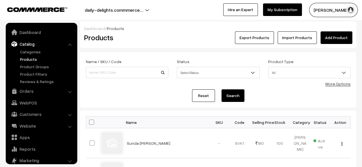
scroll to position [16, 0]
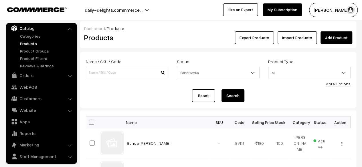
click at [339, 34] on link "Add Product" at bounding box center [336, 37] width 32 height 13
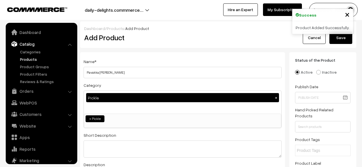
select select "4"
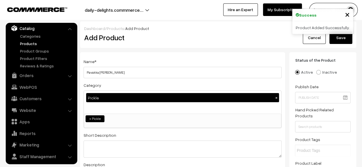
click at [277, 97] on button "×" at bounding box center [276, 97] width 5 height 5
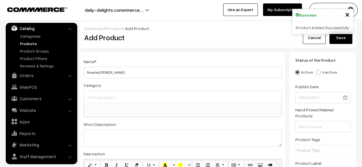
click at [157, 93] on div at bounding box center [182, 97] width 197 height 12
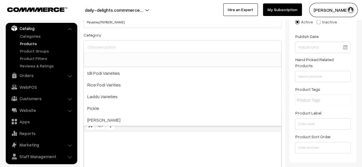
scroll to position [60, 0]
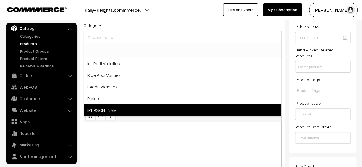
click at [184, 112] on span "[PERSON_NAME]" at bounding box center [182, 110] width 197 height 12
select select "5"
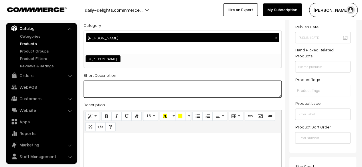
click at [112, 86] on textarea at bounding box center [183, 89] width 198 height 17
paste textarea "Pavakka Vatha Kuzhambu—also known as Bitter Gourd Tamarind Curry—is a bold, tan…"
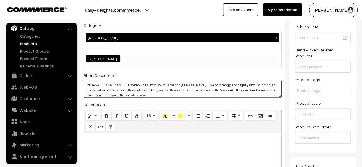
scroll to position [5, 0]
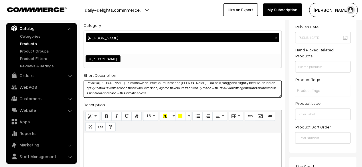
type textarea "Pavakka Vatha Kuzhambu—also known as Bitter Gourd Tamarind Curry—is a bold, tan…"
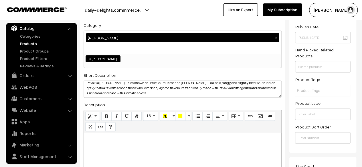
paste div
click at [96, 143] on p at bounding box center [183, 139] width 192 height 7
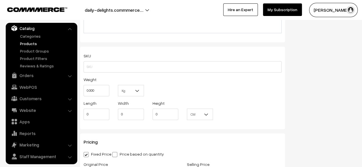
scroll to position [408, 0]
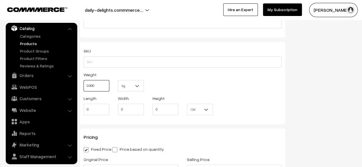
click at [96, 86] on input "0.000" at bounding box center [97, 85] width 26 height 11
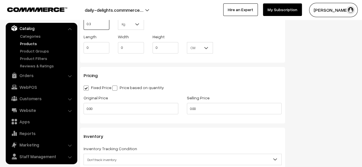
scroll to position [476, 0]
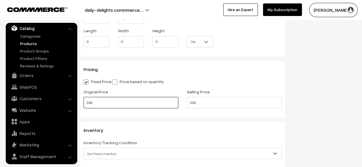
type input "0.30"
click at [157, 99] on input "0.00" at bounding box center [131, 102] width 95 height 11
type input "140"
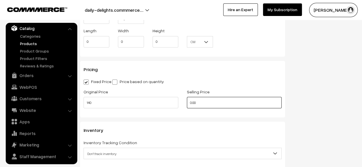
click at [227, 102] on input "0.00" at bounding box center [234, 102] width 95 height 11
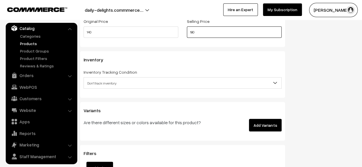
scroll to position [549, 0]
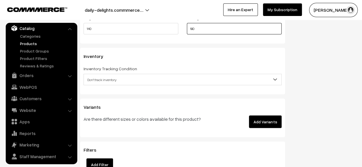
type input "180"
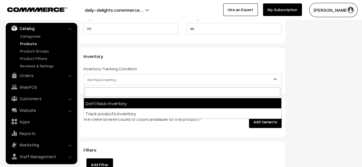
click at [189, 76] on span "Don't track inventory" at bounding box center [182, 80] width 197 height 10
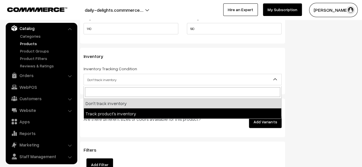
select select "2"
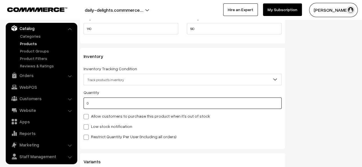
click at [124, 106] on input "0" at bounding box center [183, 103] width 198 height 11
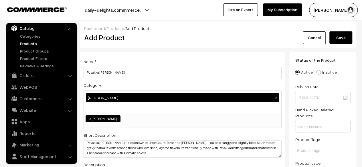
type input "100"
click at [347, 36] on button "Save" at bounding box center [340, 37] width 23 height 13
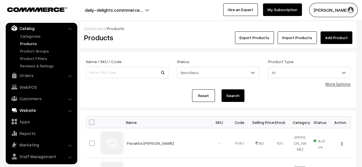
click at [33, 110] on link "Website" at bounding box center [41, 110] width 68 height 10
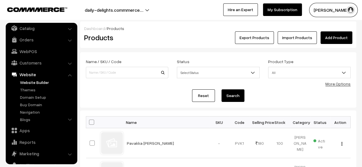
click at [37, 83] on link "Website Builder" at bounding box center [47, 83] width 57 height 6
